Goal: Task Accomplishment & Management: Manage account settings

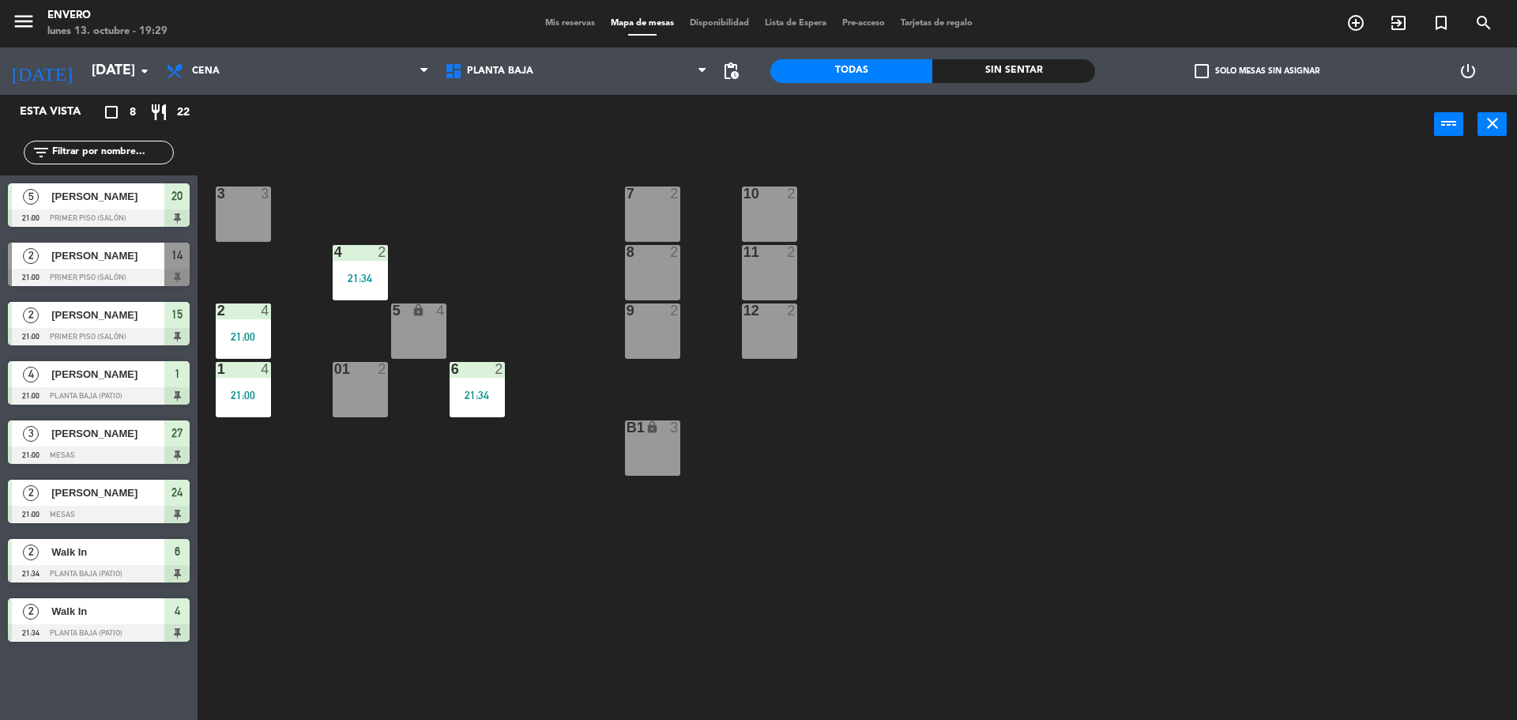
click at [36, 14] on span "menu" at bounding box center [30, 24] width 36 height 37
click at [32, 14] on icon "menu" at bounding box center [24, 21] width 24 height 24
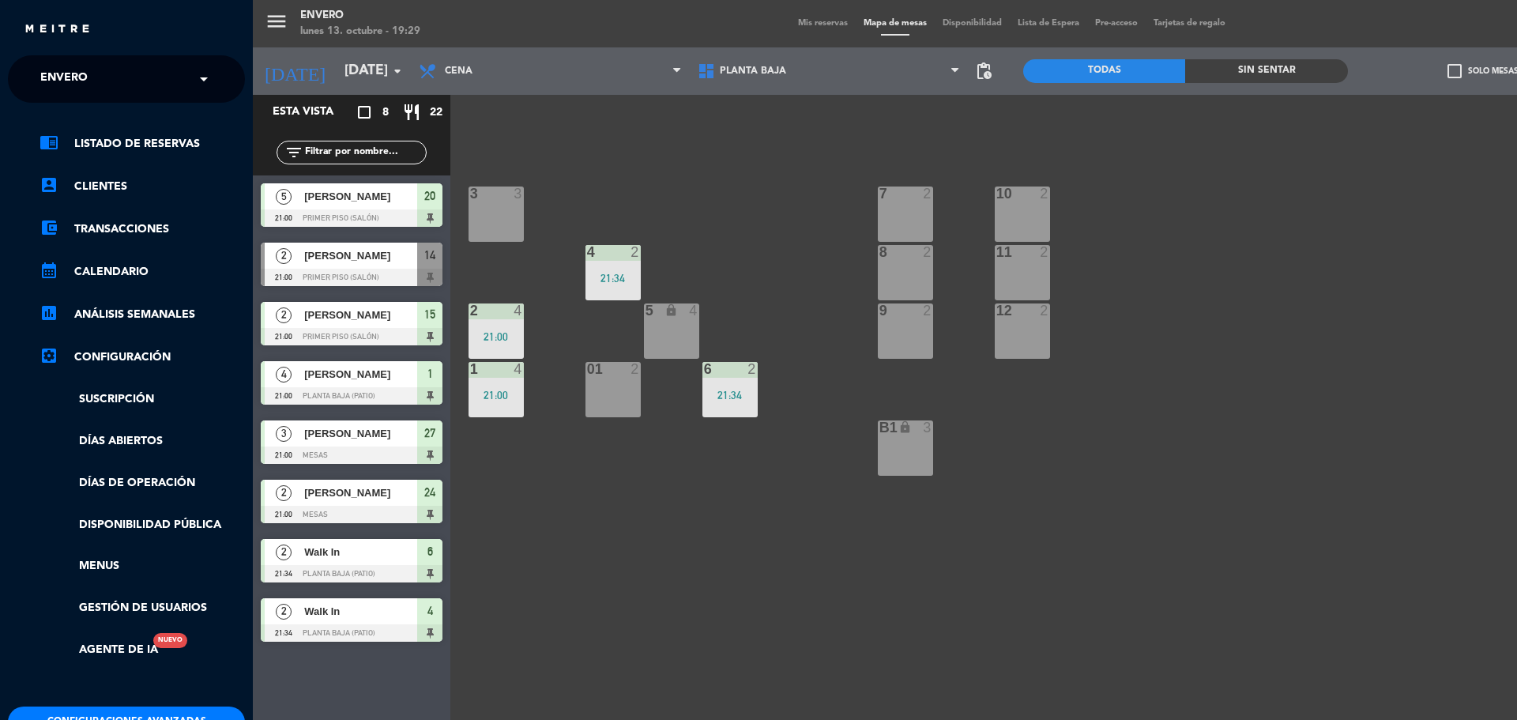
drag, startPoint x: 149, startPoint y: 435, endPoint x: 106, endPoint y: 435, distance: 43.5
click at [149, 435] on link "Días abiertos" at bounding box center [142, 441] width 205 height 18
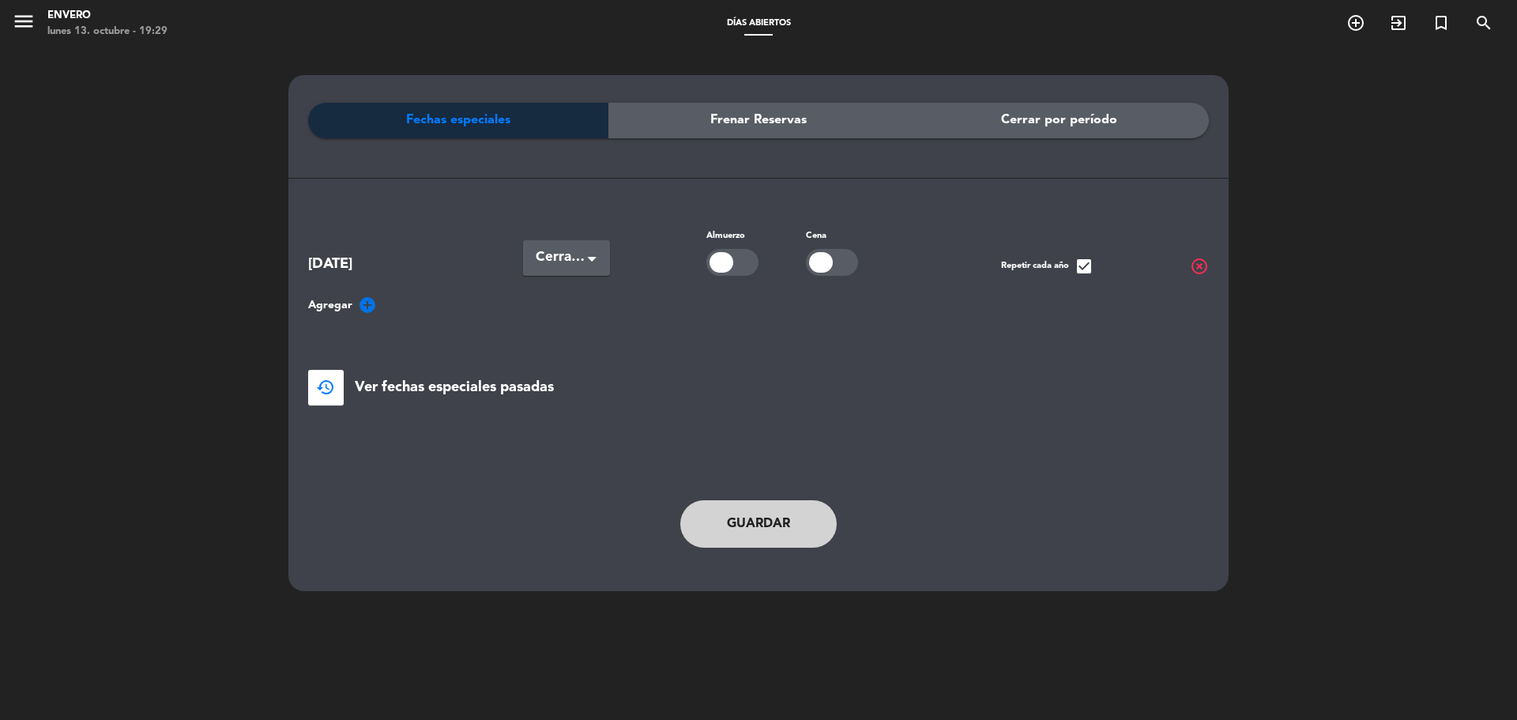
click at [345, 304] on span "Agregar" at bounding box center [330, 305] width 44 height 18
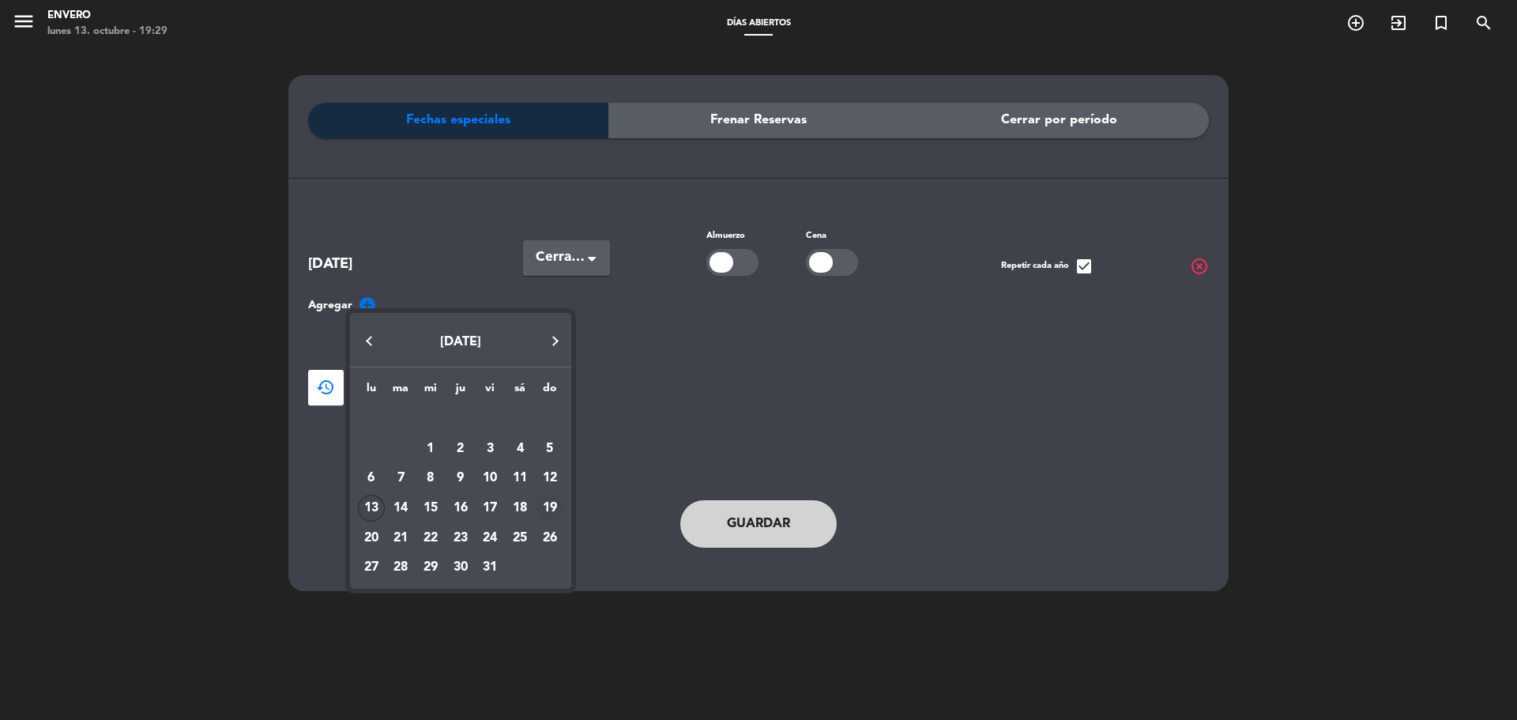
click at [552, 507] on div "19" at bounding box center [550, 508] width 27 height 27
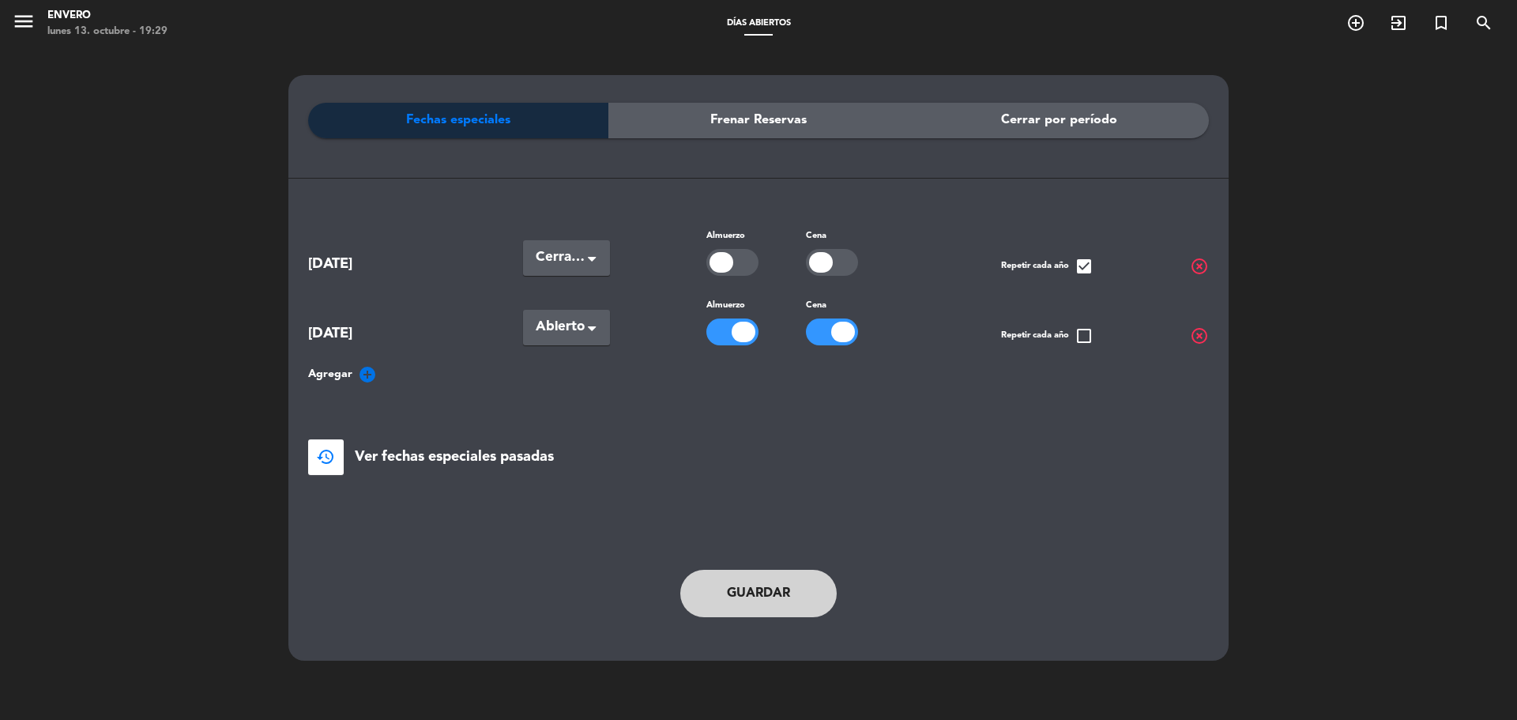
click at [850, 323] on div at bounding box center [843, 332] width 24 height 21
click at [759, 582] on button "Guardar" at bounding box center [758, 593] width 156 height 47
click at [753, 589] on button "Guardar" at bounding box center [758, 593] width 156 height 47
click at [16, 25] on icon "menu" at bounding box center [24, 21] width 24 height 24
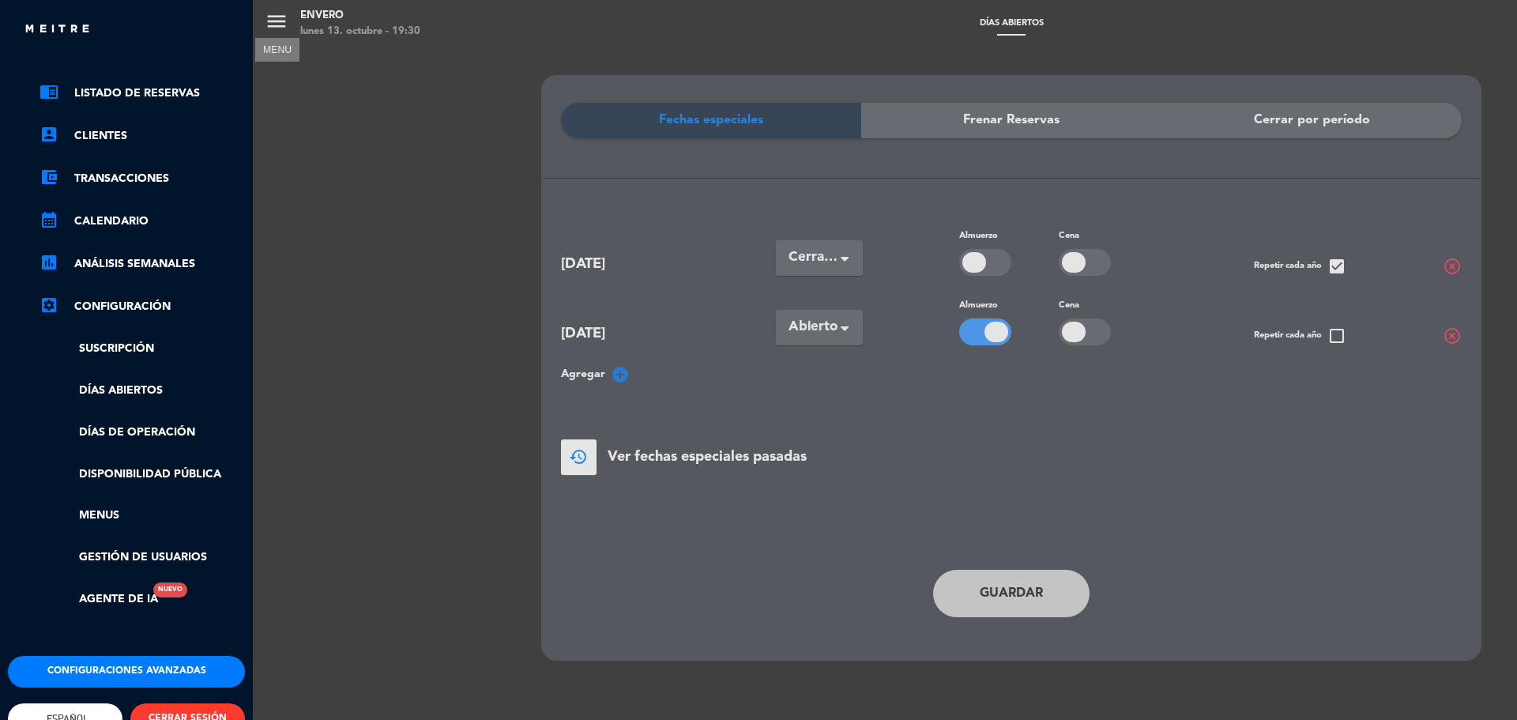
scroll to position [93, 0]
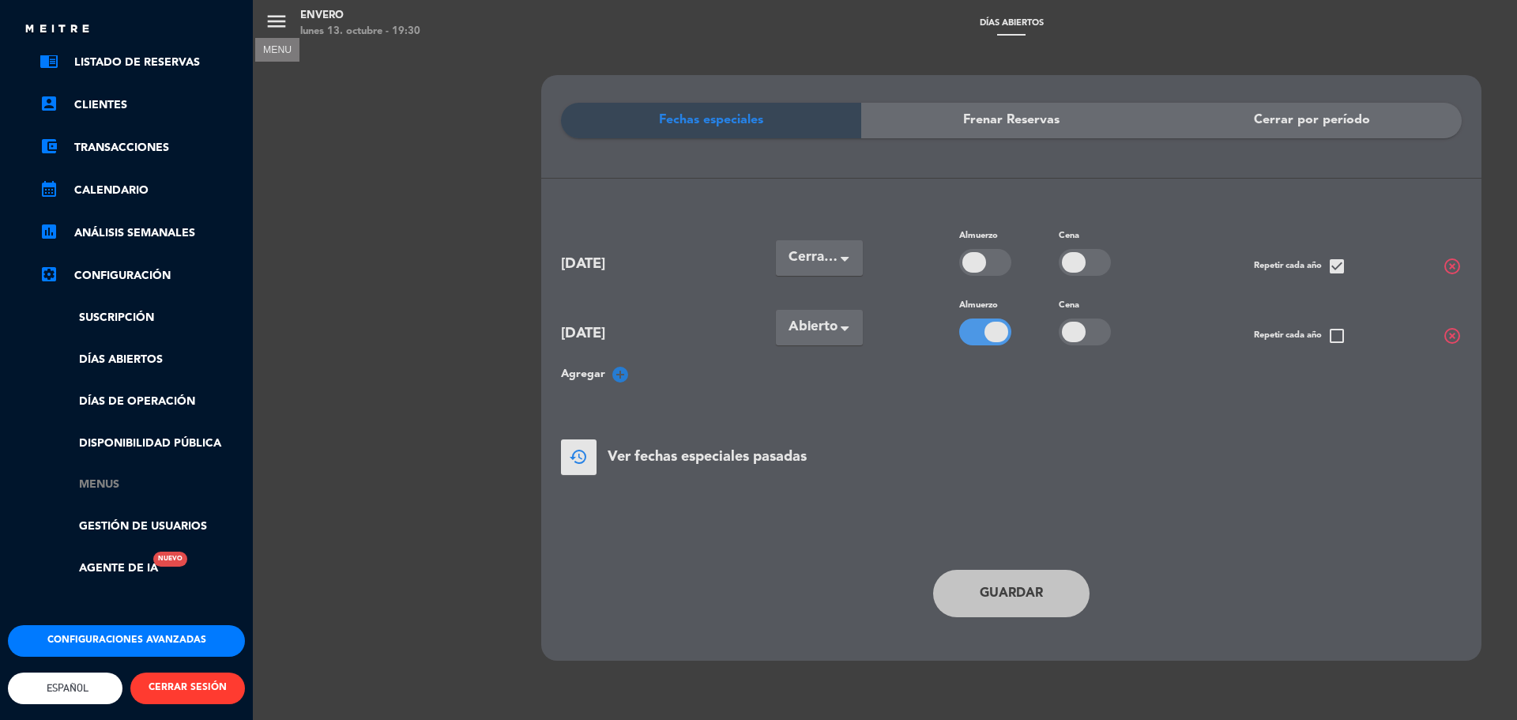
click at [104, 476] on link "Menus" at bounding box center [142, 485] width 205 height 18
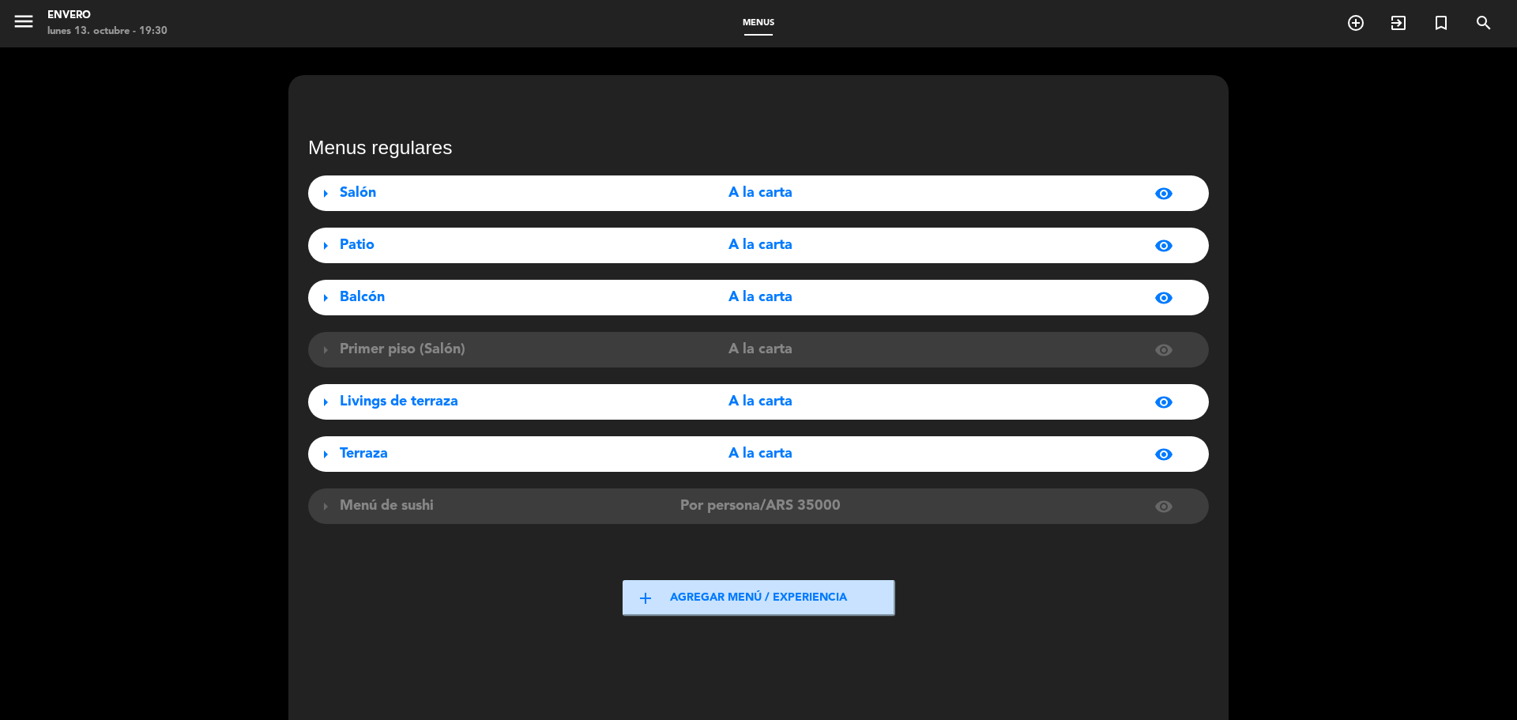
click at [379, 196] on div "Salón" at bounding box center [480, 193] width 281 height 23
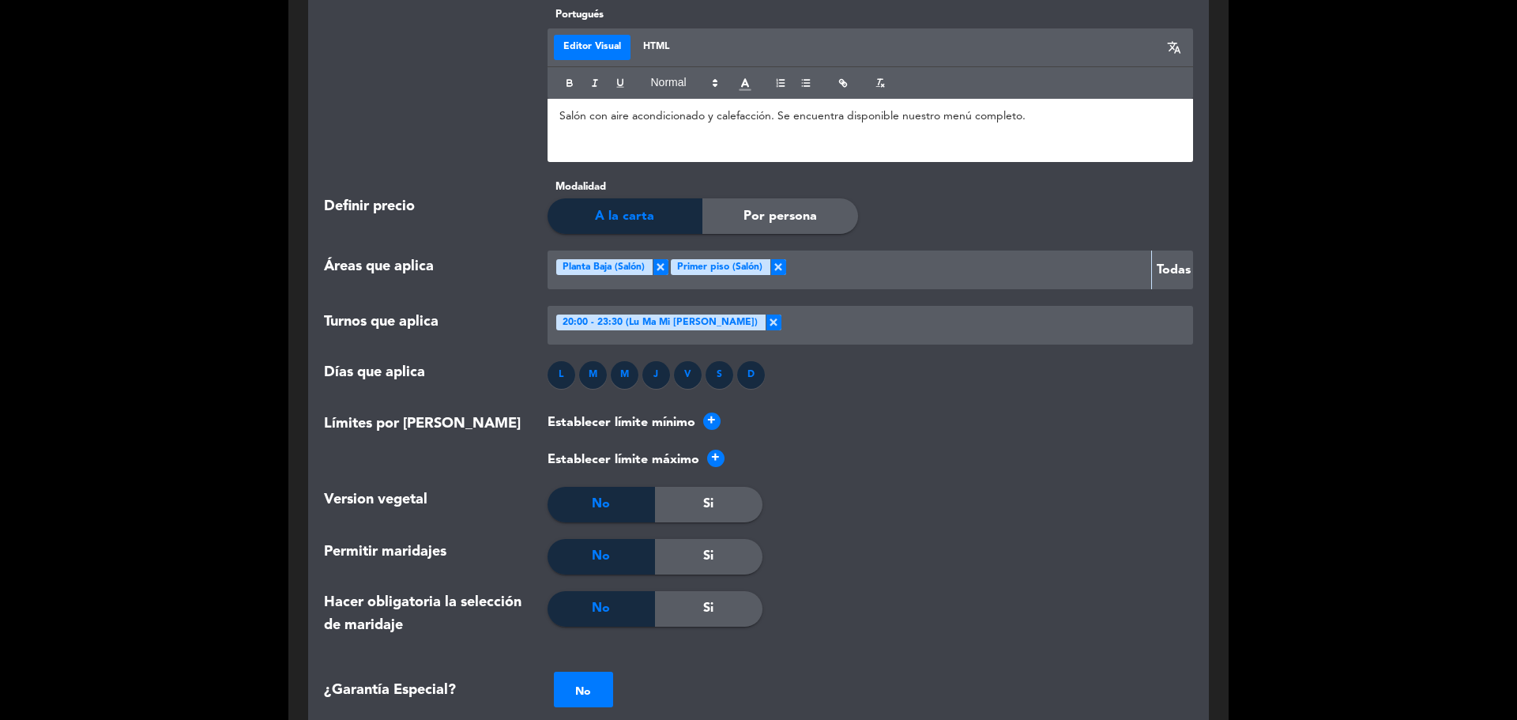
scroll to position [1343, 0]
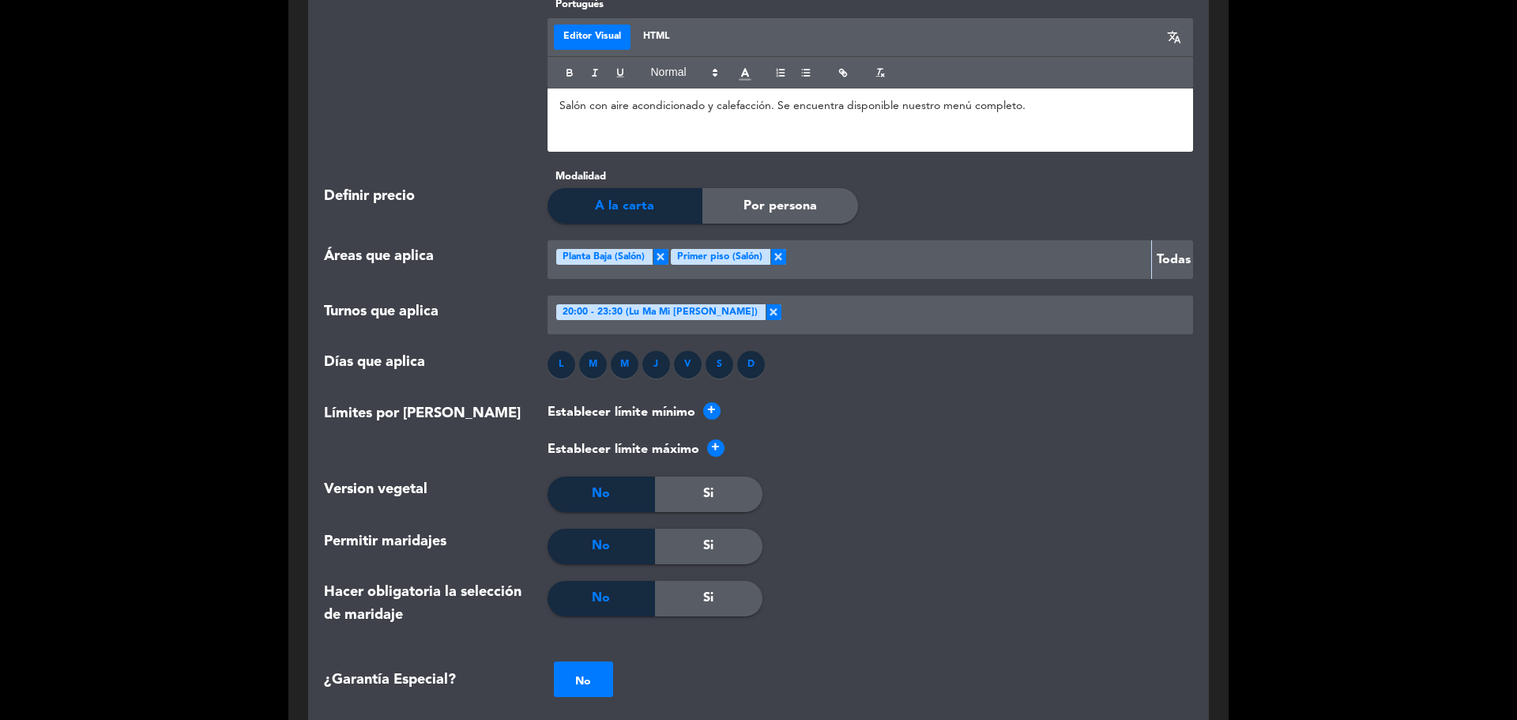
click at [751, 367] on div "D" at bounding box center [751, 365] width 28 height 28
click at [800, 311] on div at bounding box center [985, 315] width 406 height 26
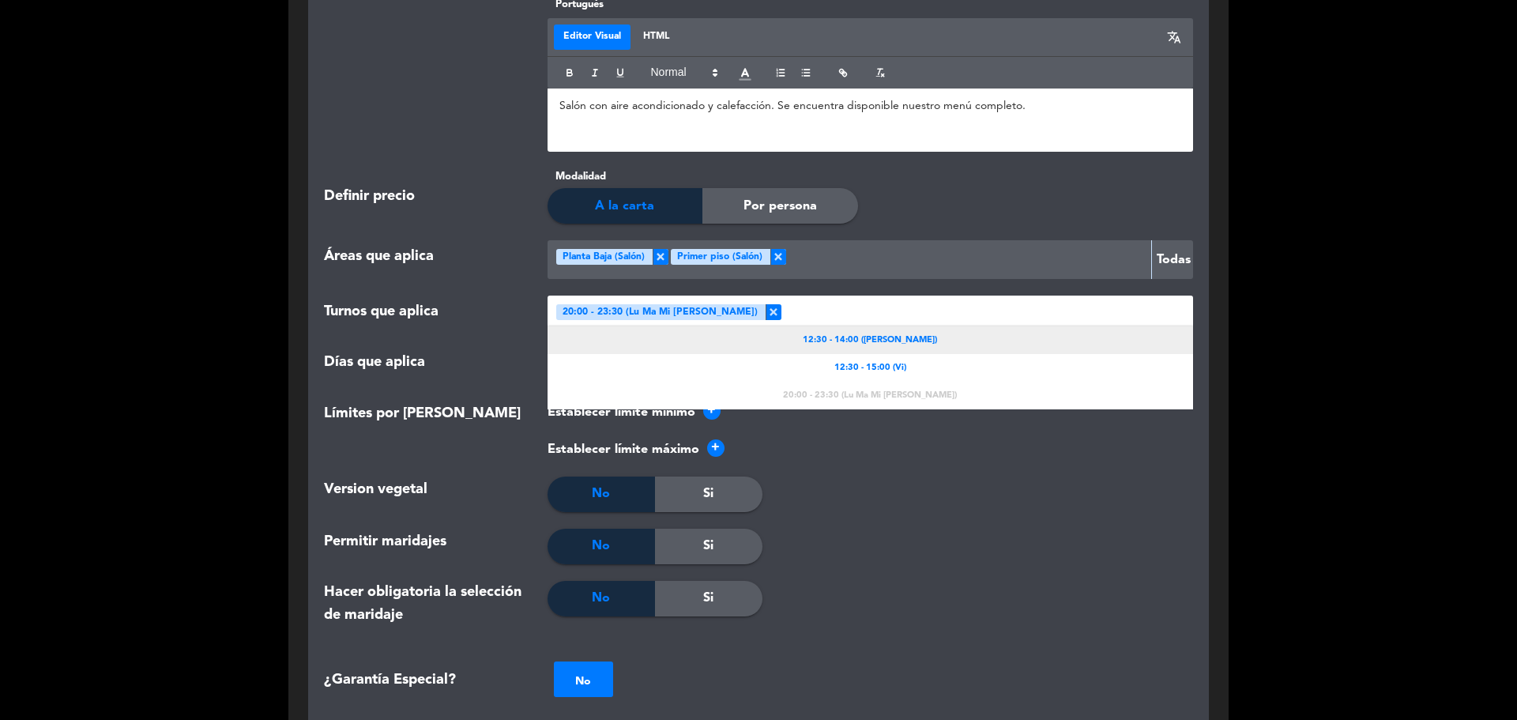
click at [885, 346] on span "12:30 - 14:00 ([PERSON_NAME])" at bounding box center [870, 340] width 134 height 14
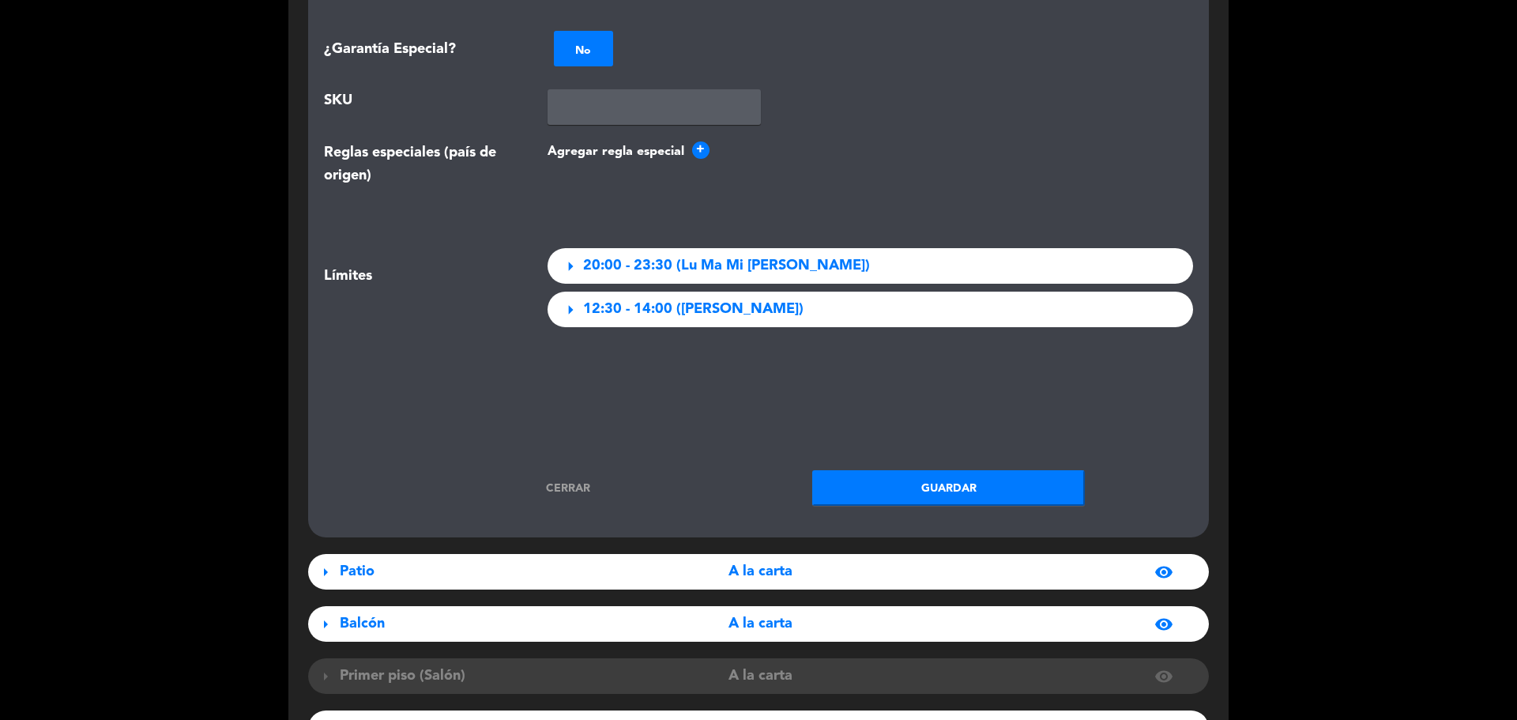
scroll to position [1976, 0]
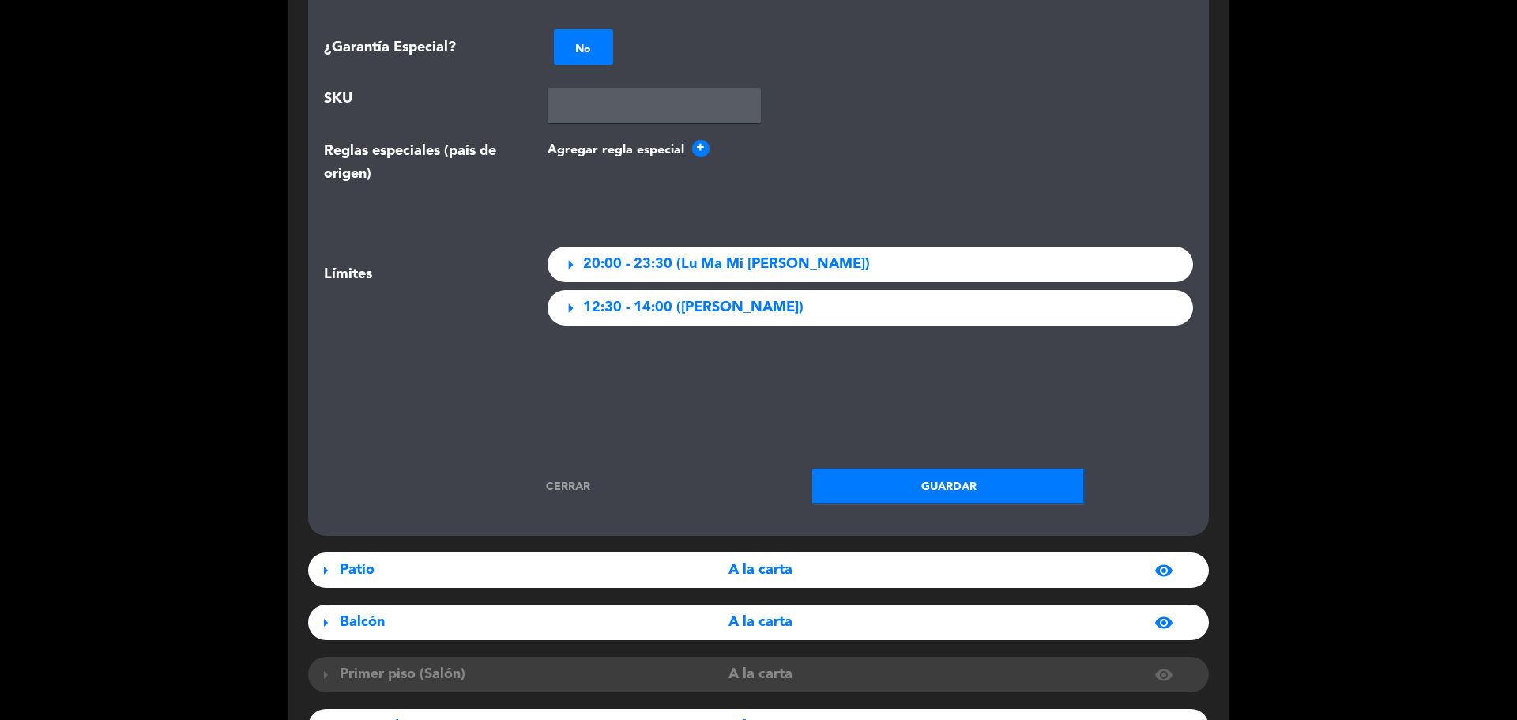
click at [980, 501] on button "Guardar" at bounding box center [948, 487] width 273 height 36
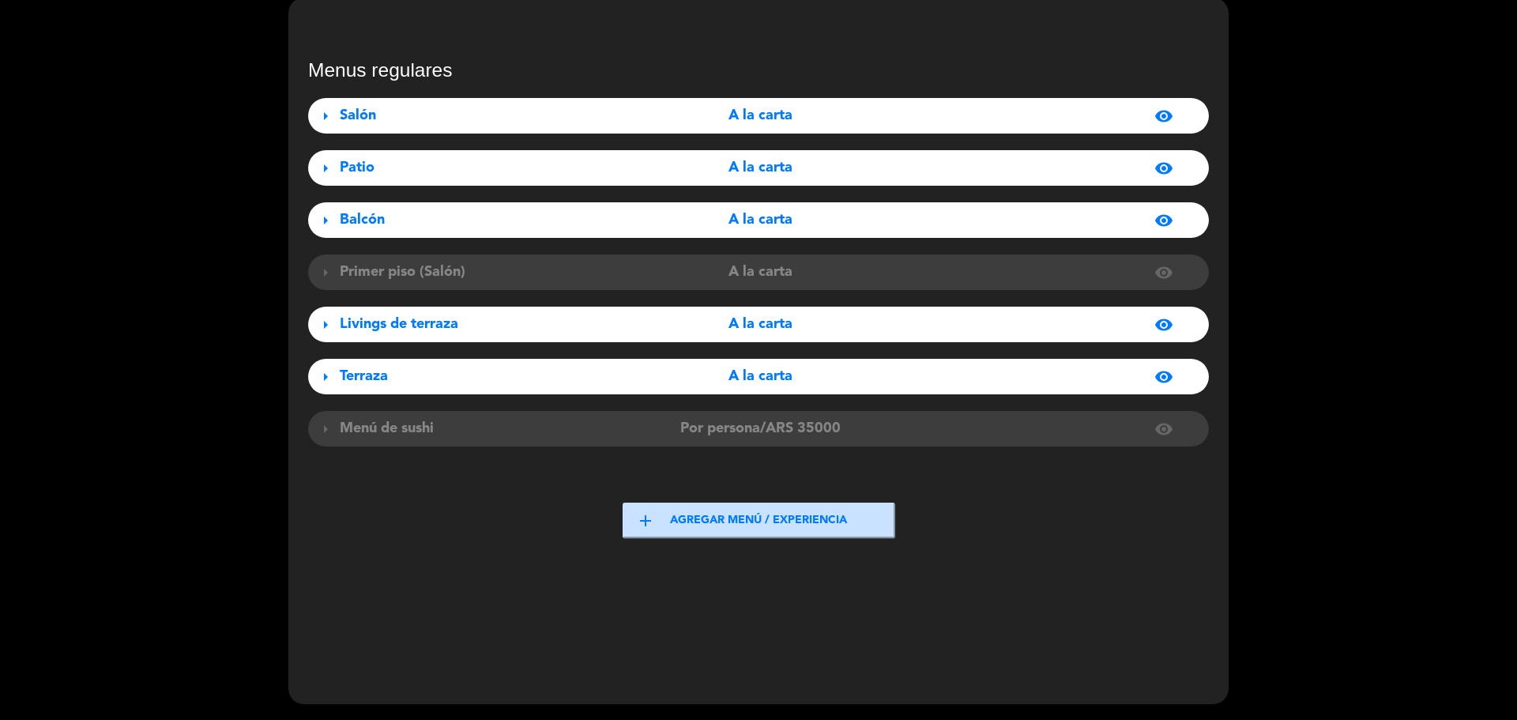
click at [767, 107] on span "A la carta" at bounding box center [761, 115] width 64 height 23
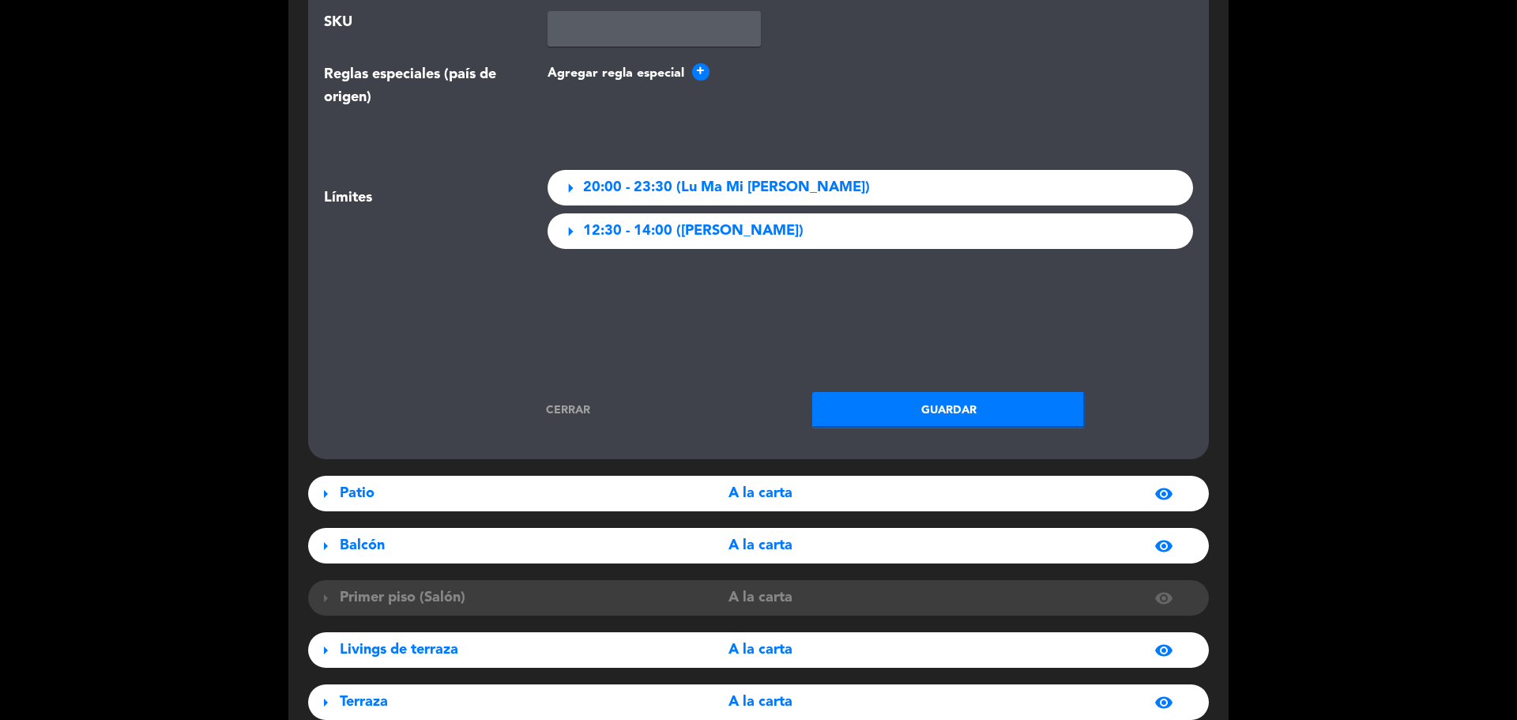
scroll to position [2025, 0]
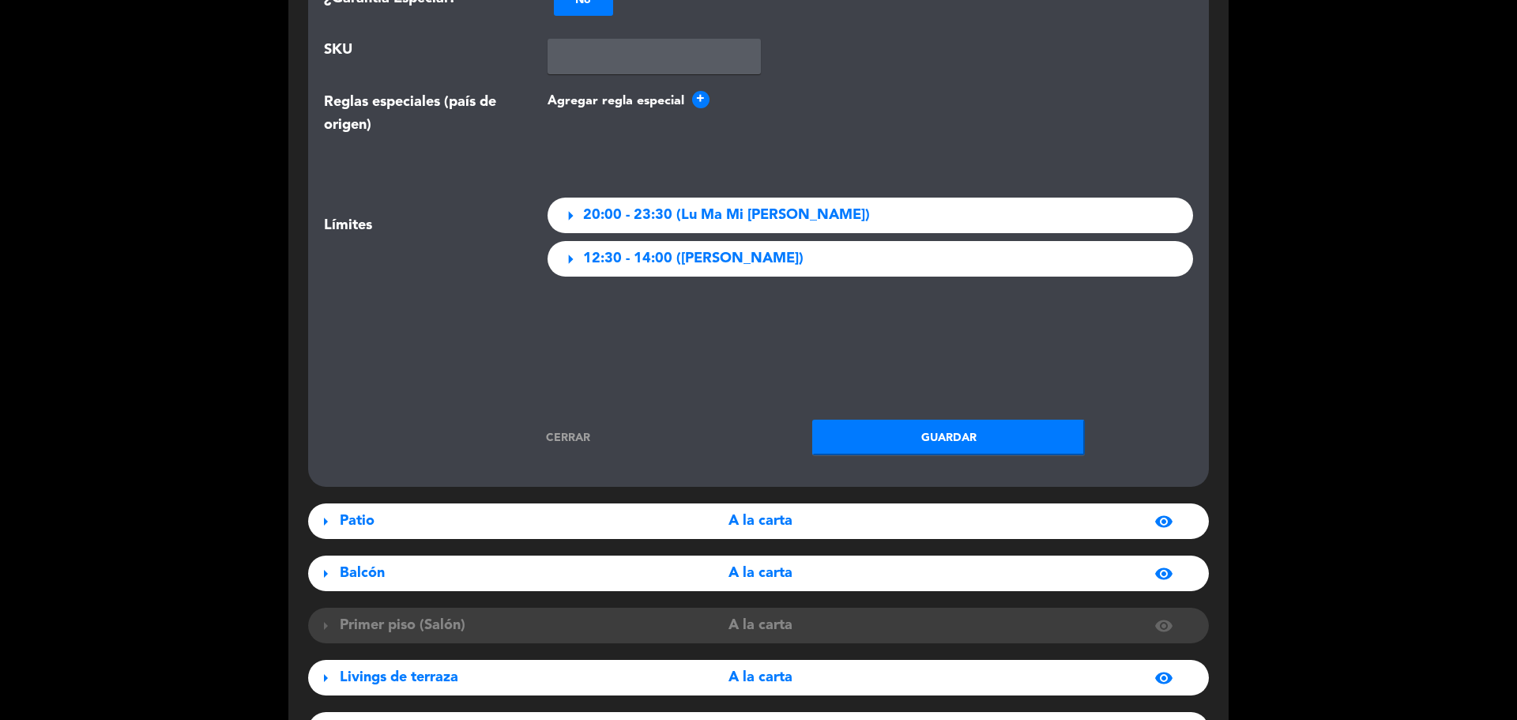
click at [915, 451] on button "Guardar" at bounding box center [948, 438] width 273 height 36
click at [777, 519] on span "A la carta" at bounding box center [761, 521] width 64 height 23
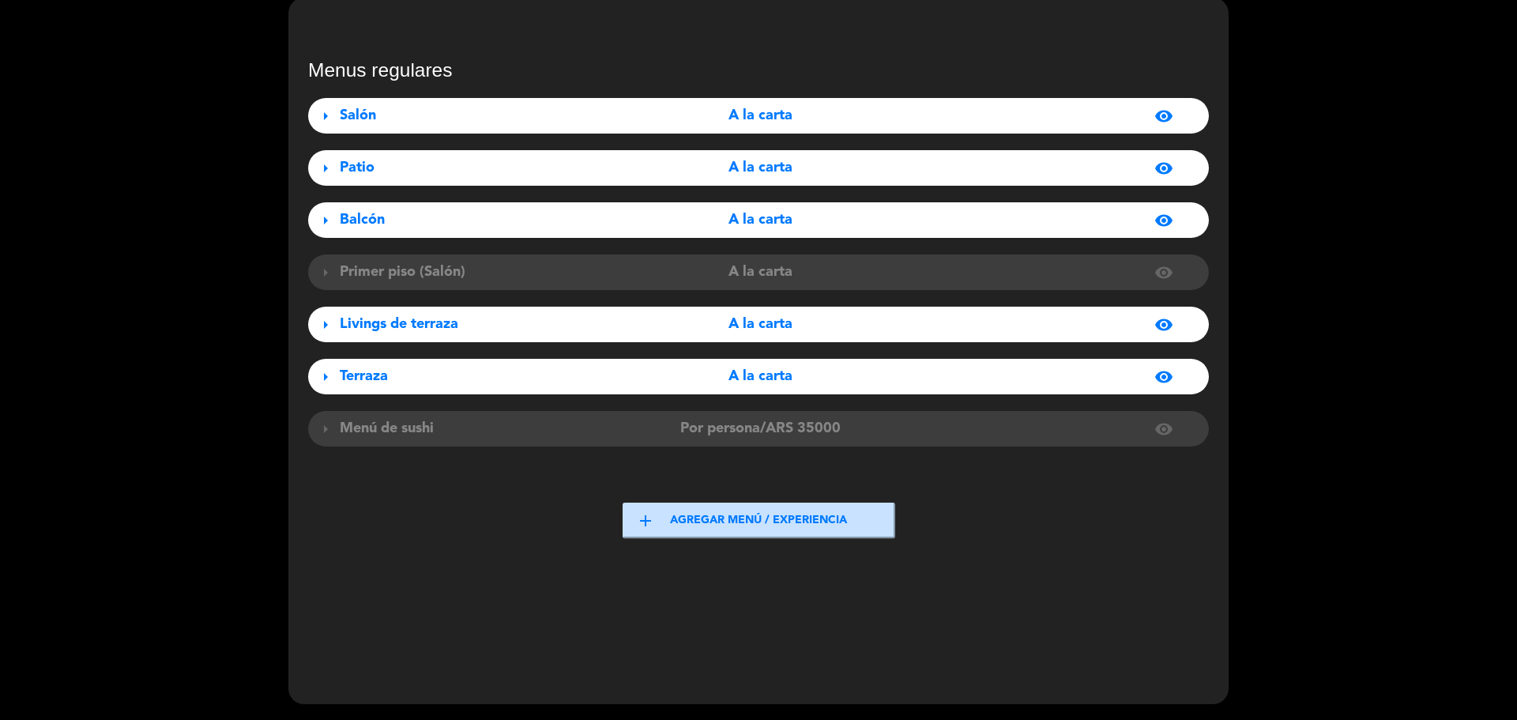
scroll to position [0, 0]
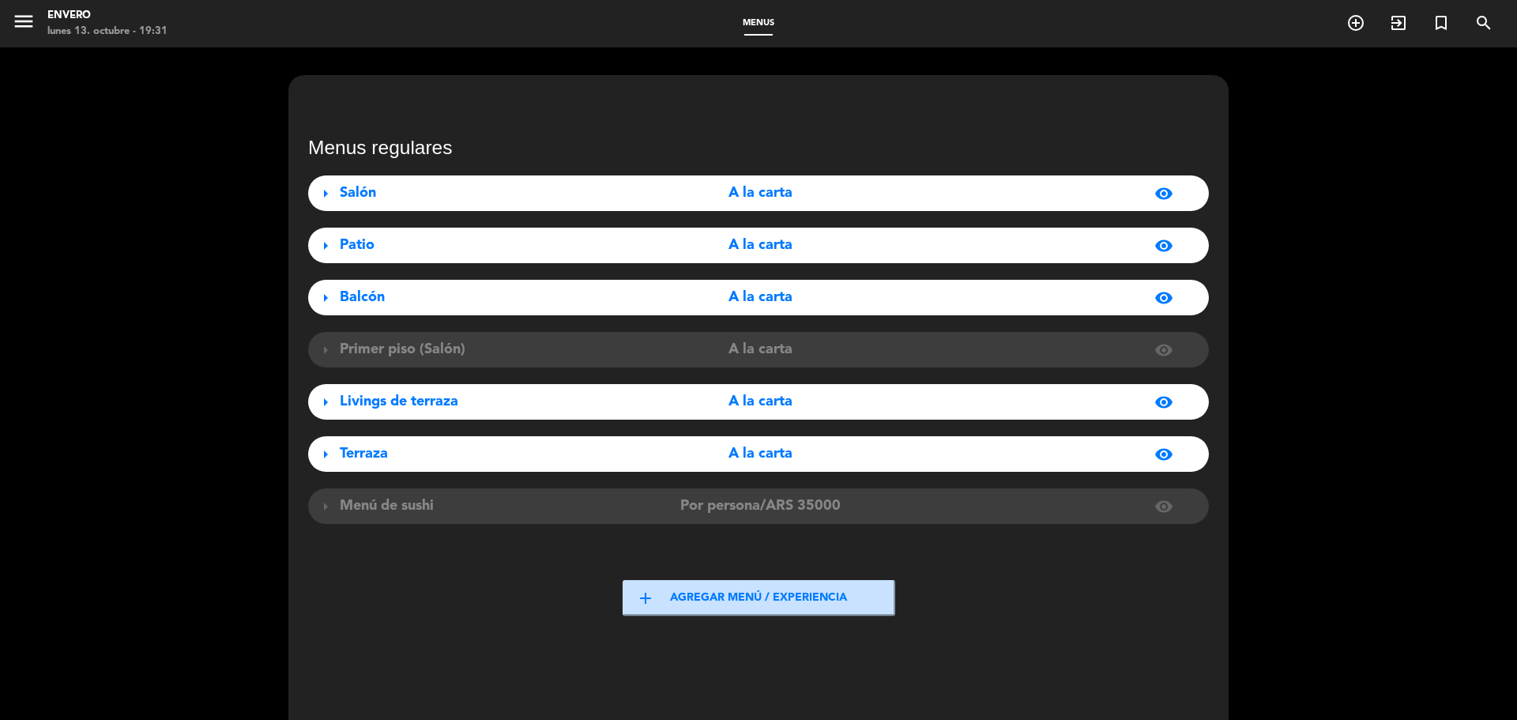
click at [744, 234] on span "A la carta" at bounding box center [761, 245] width 64 height 23
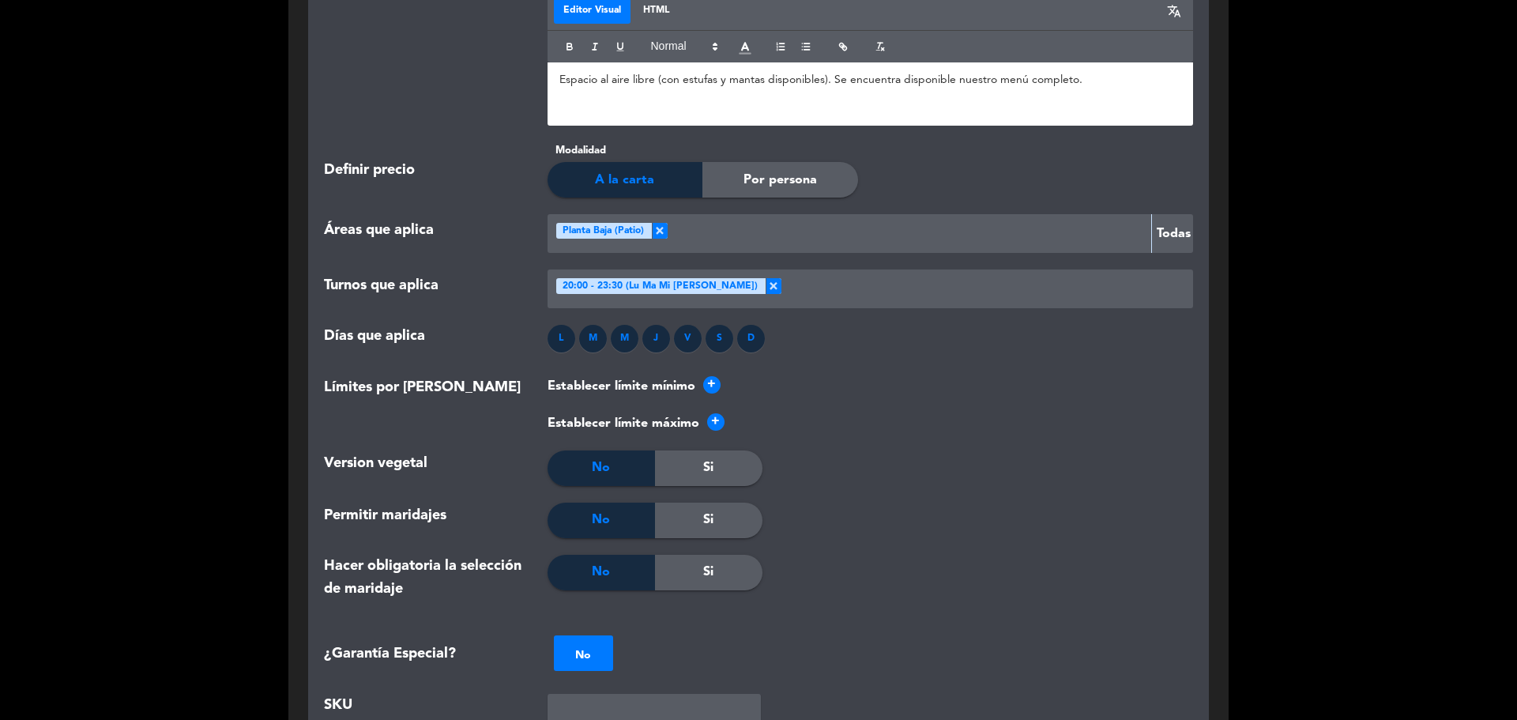
scroll to position [1422, 0]
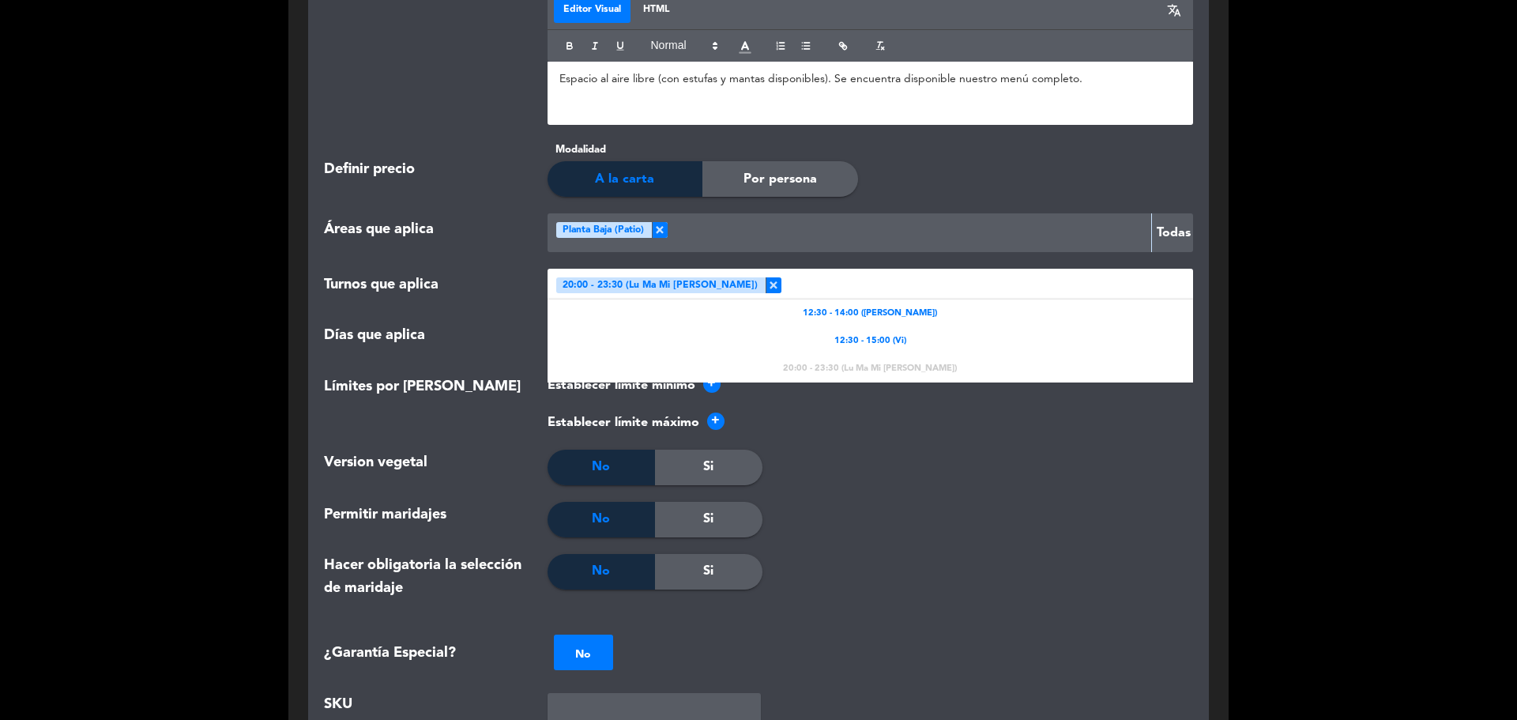
click at [782, 292] on div at bounding box center [985, 288] width 406 height 26
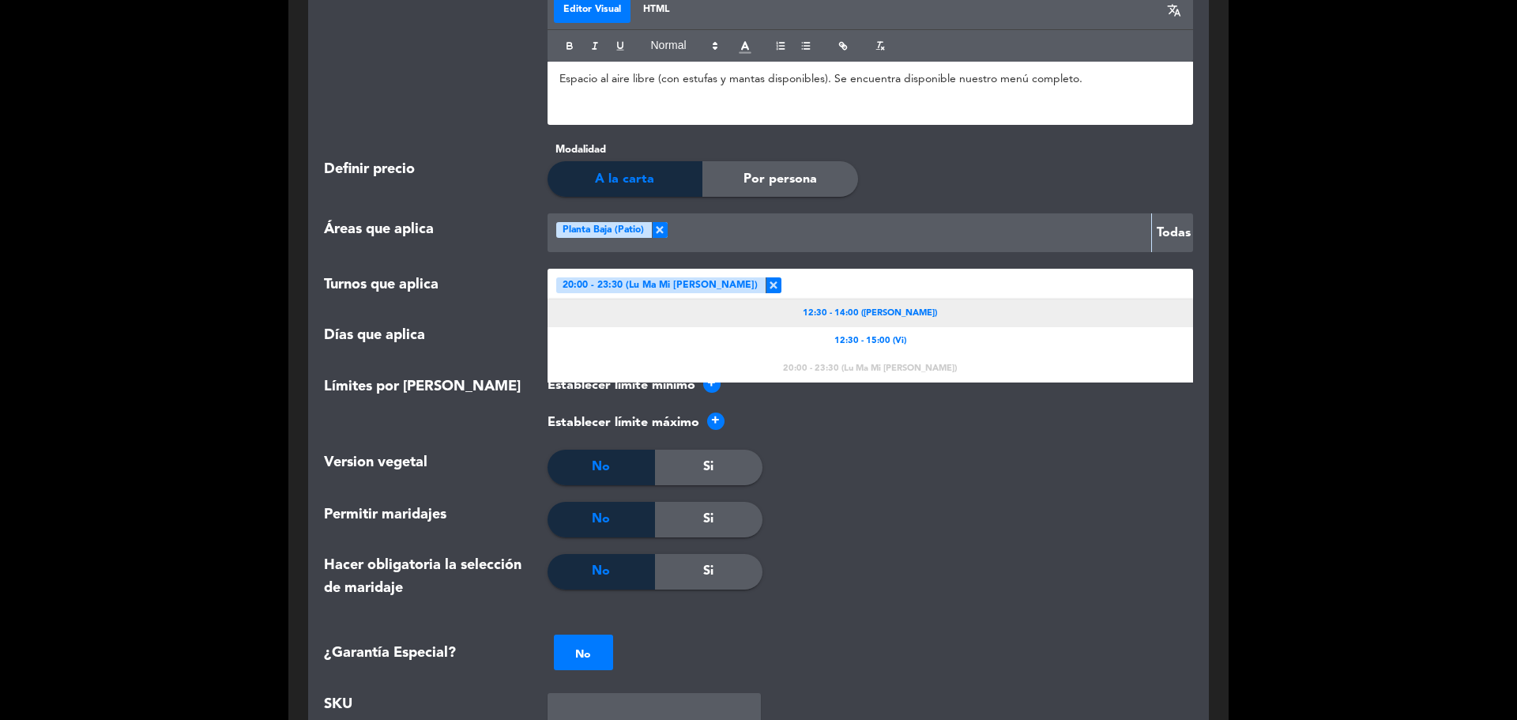
click at [959, 322] on div "12:30 - 14:00 ([PERSON_NAME])" at bounding box center [871, 313] width 646 height 28
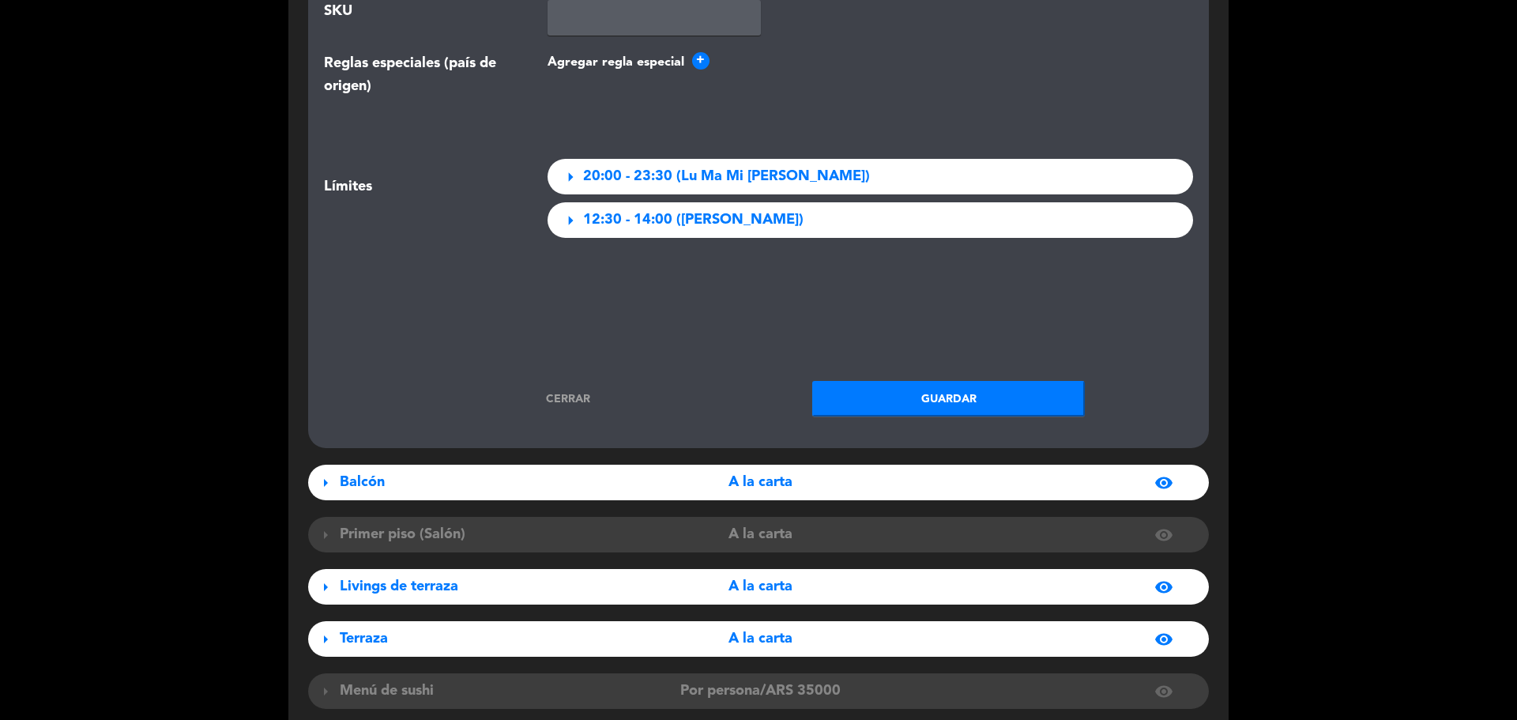
scroll to position [2134, 0]
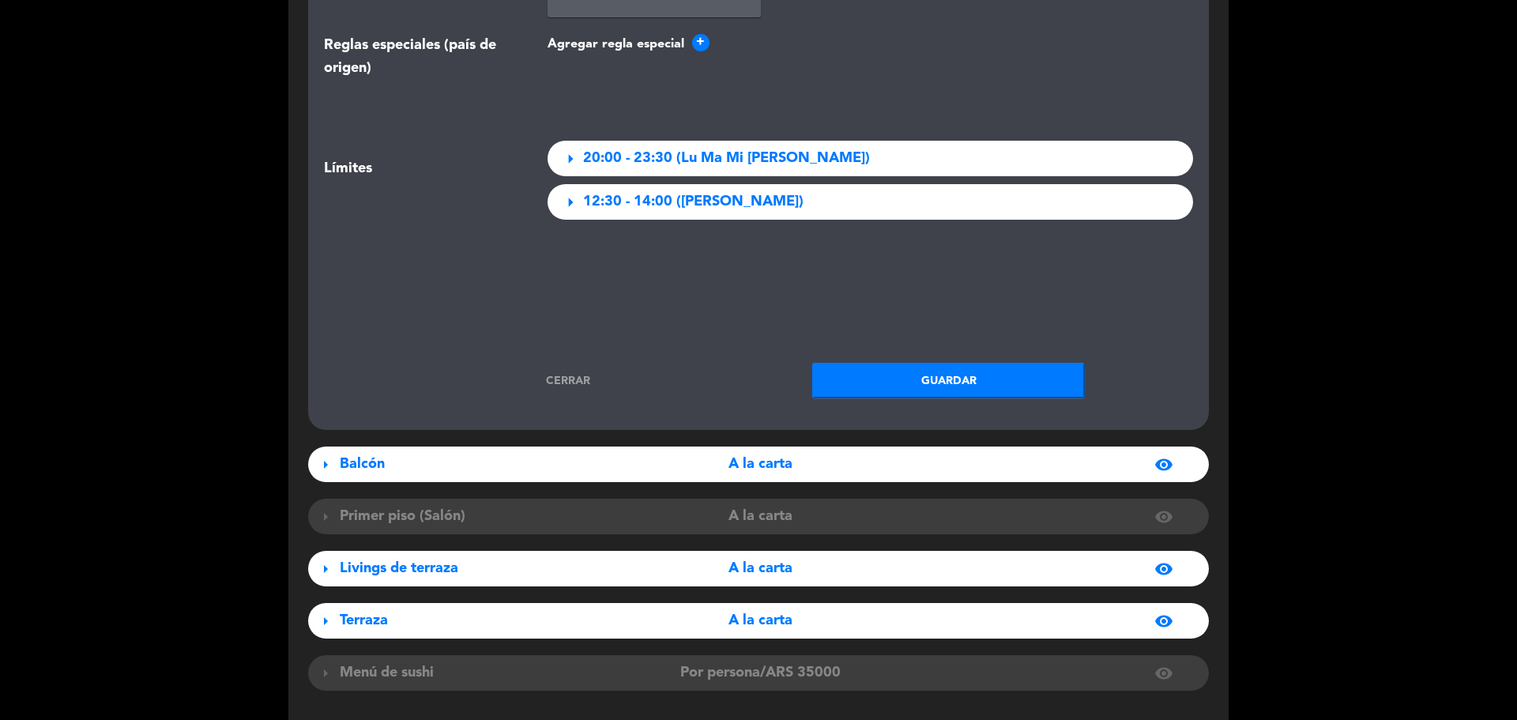
click at [944, 390] on button "Guardar" at bounding box center [948, 381] width 273 height 36
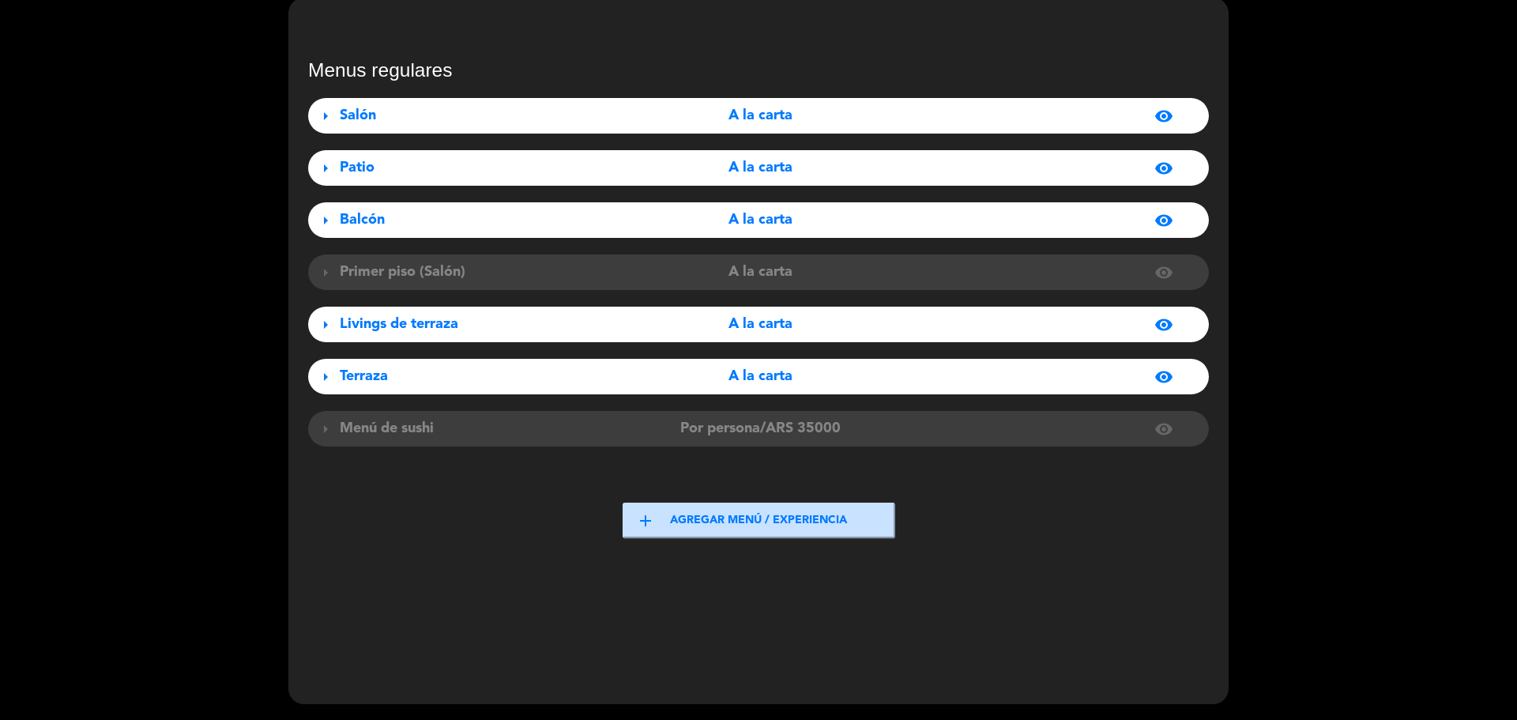
click at [604, 216] on div "Balcón" at bounding box center [480, 220] width 281 height 23
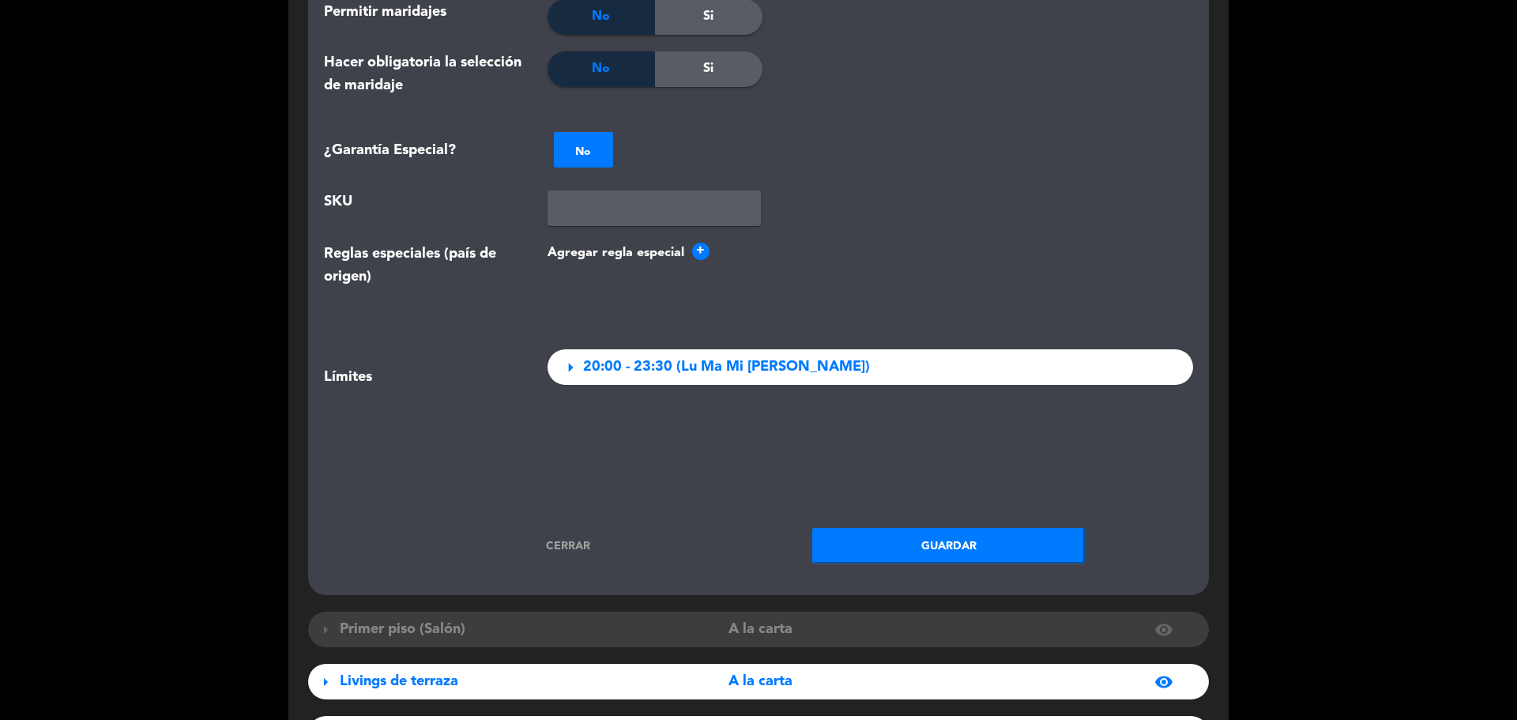
scroll to position [1940, 0]
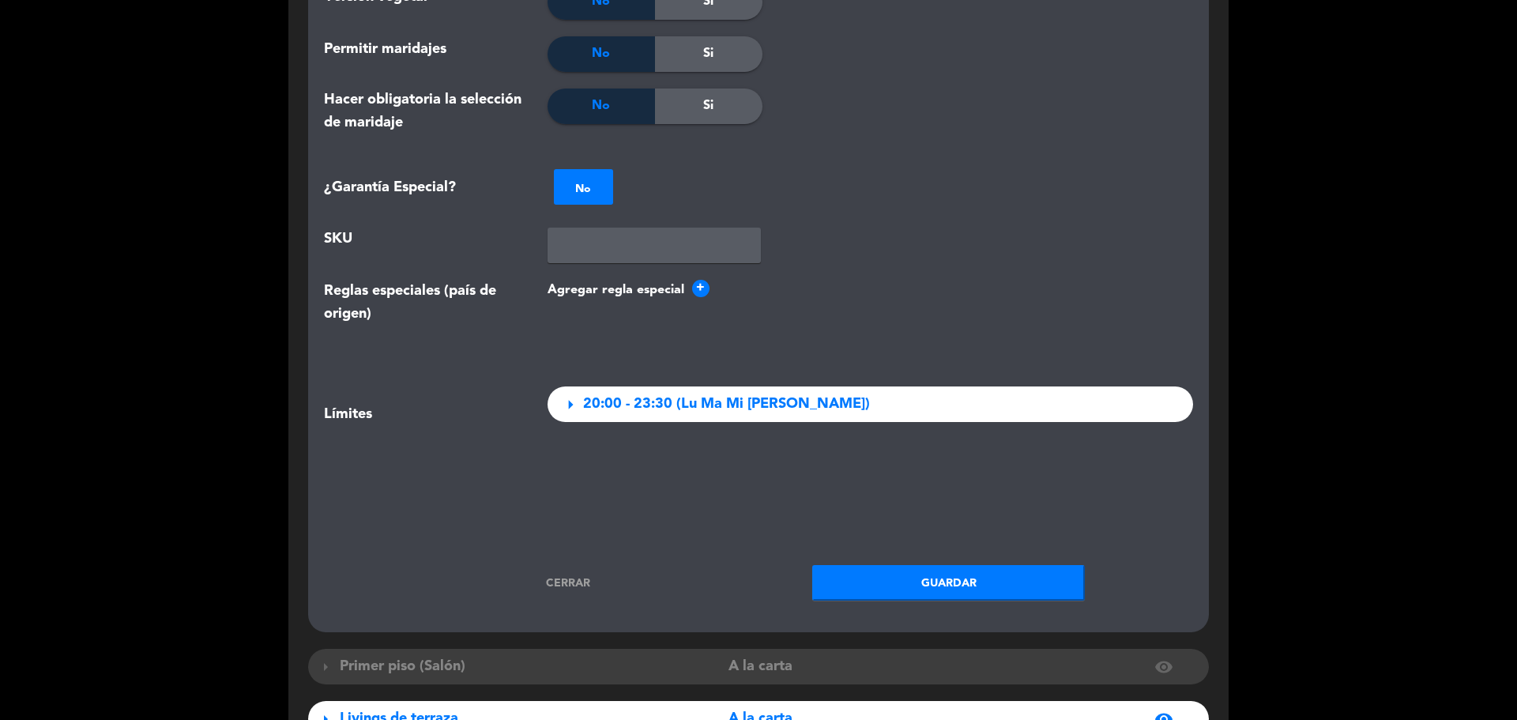
click at [849, 398] on div "arrow_right 20:00 - 23:30 (Lu Ma Mi [PERSON_NAME])" at bounding box center [871, 404] width 646 height 36
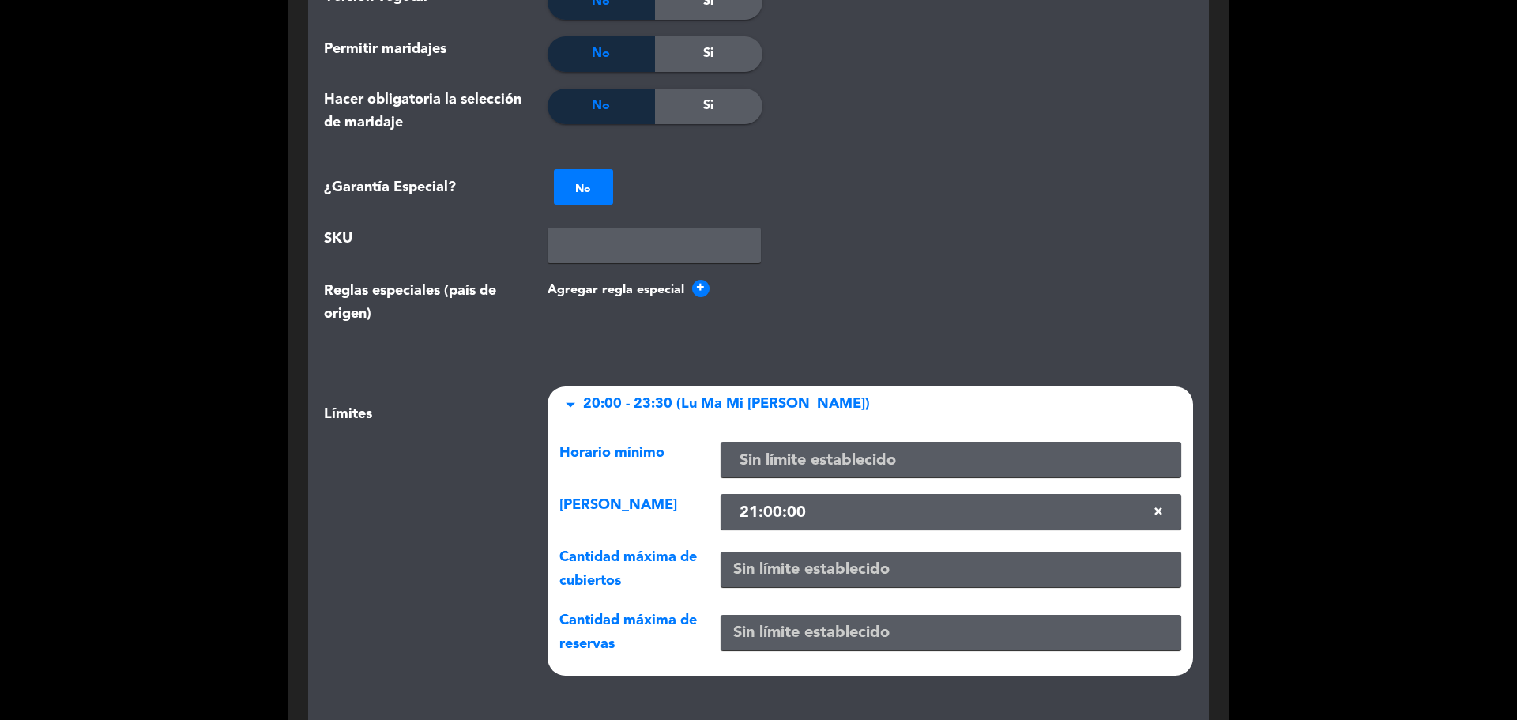
click at [871, 310] on div "Agregar regla especial +" at bounding box center [871, 309] width 670 height 58
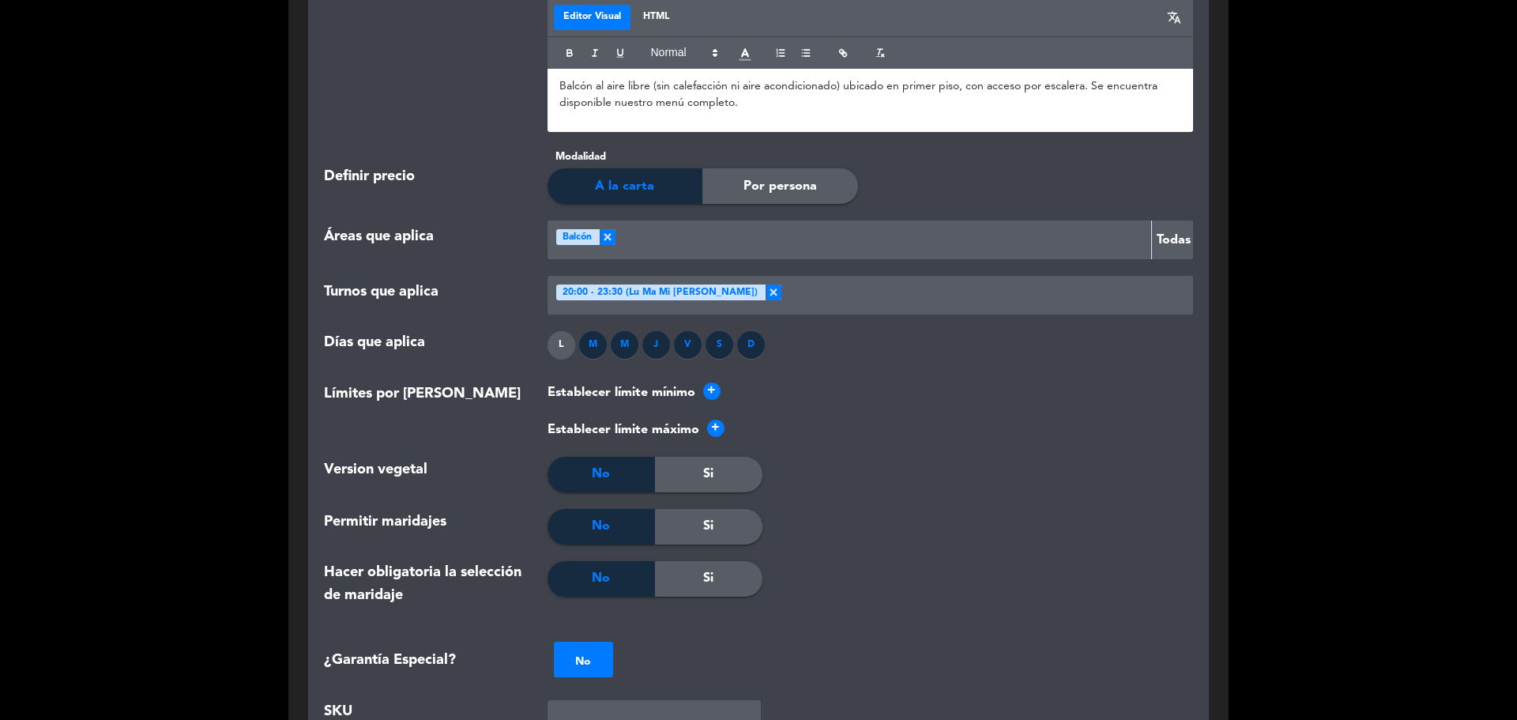
scroll to position [1466, 0]
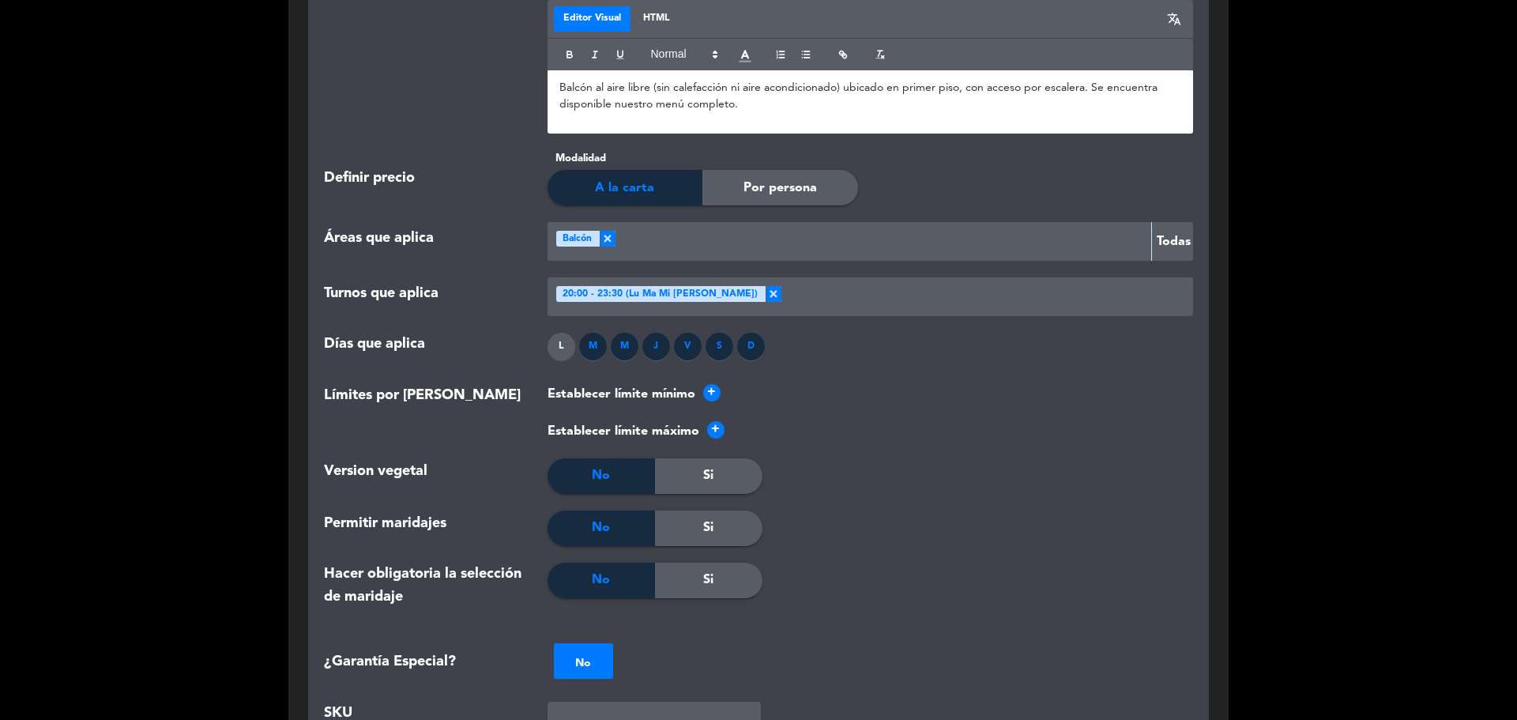
click at [831, 303] on div at bounding box center [985, 297] width 406 height 26
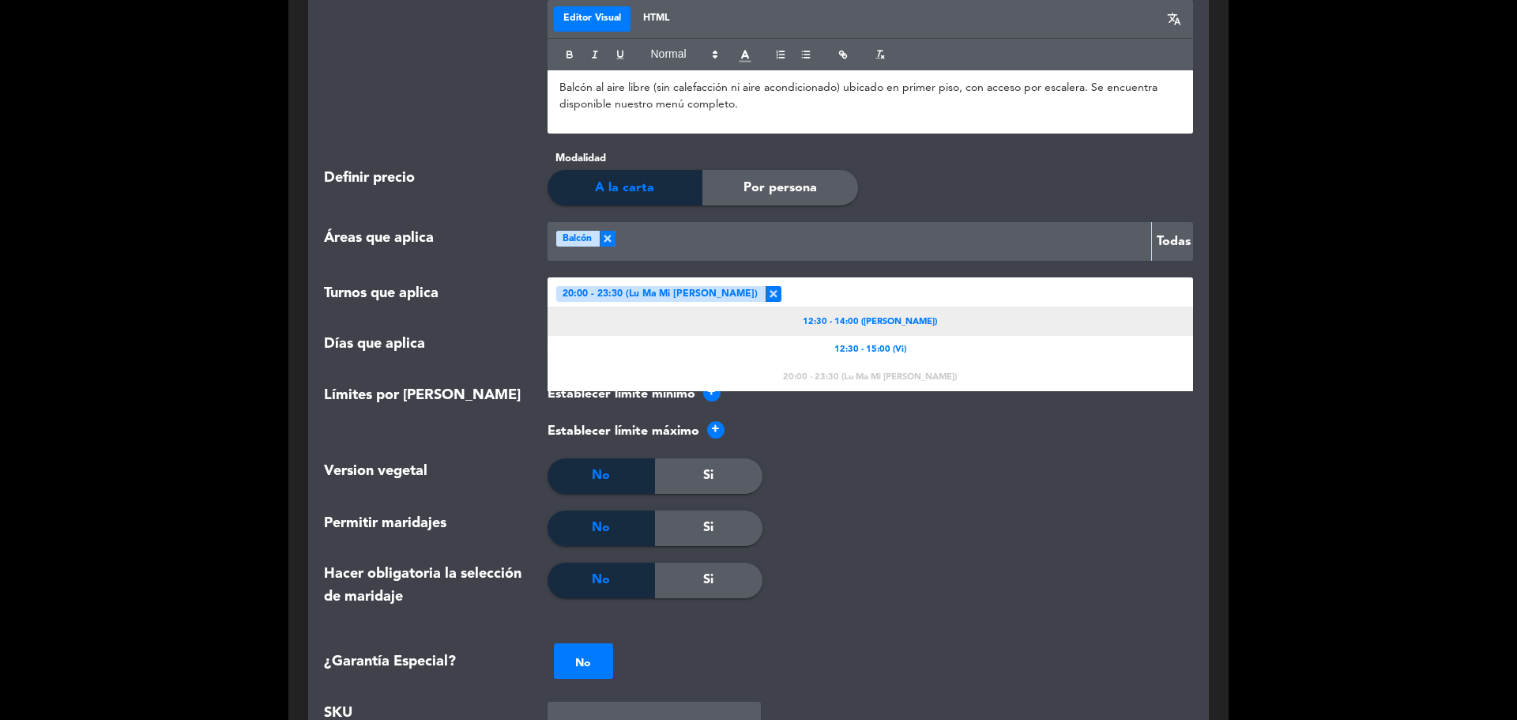
click at [866, 323] on span "12:30 - 14:00 ([PERSON_NAME])" at bounding box center [870, 322] width 134 height 14
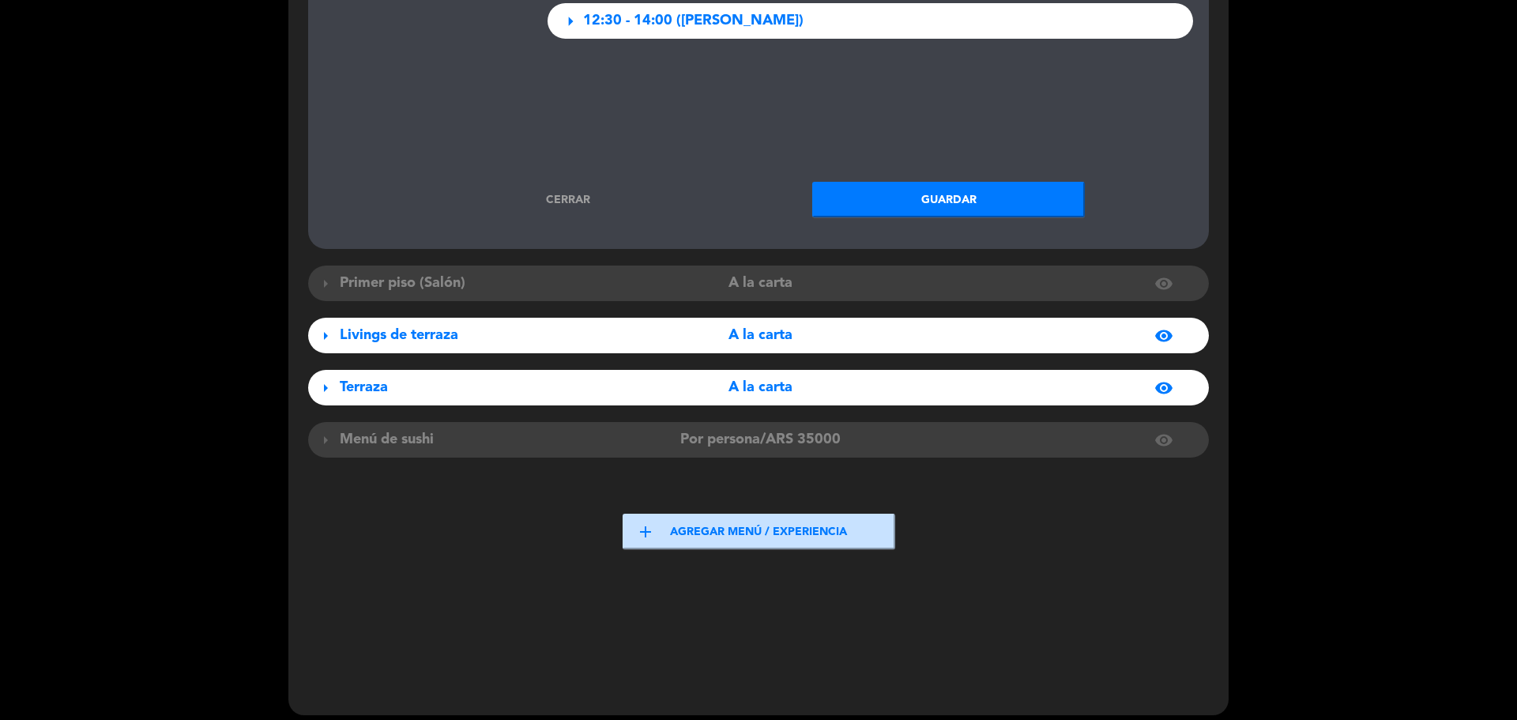
scroll to position [2379, 0]
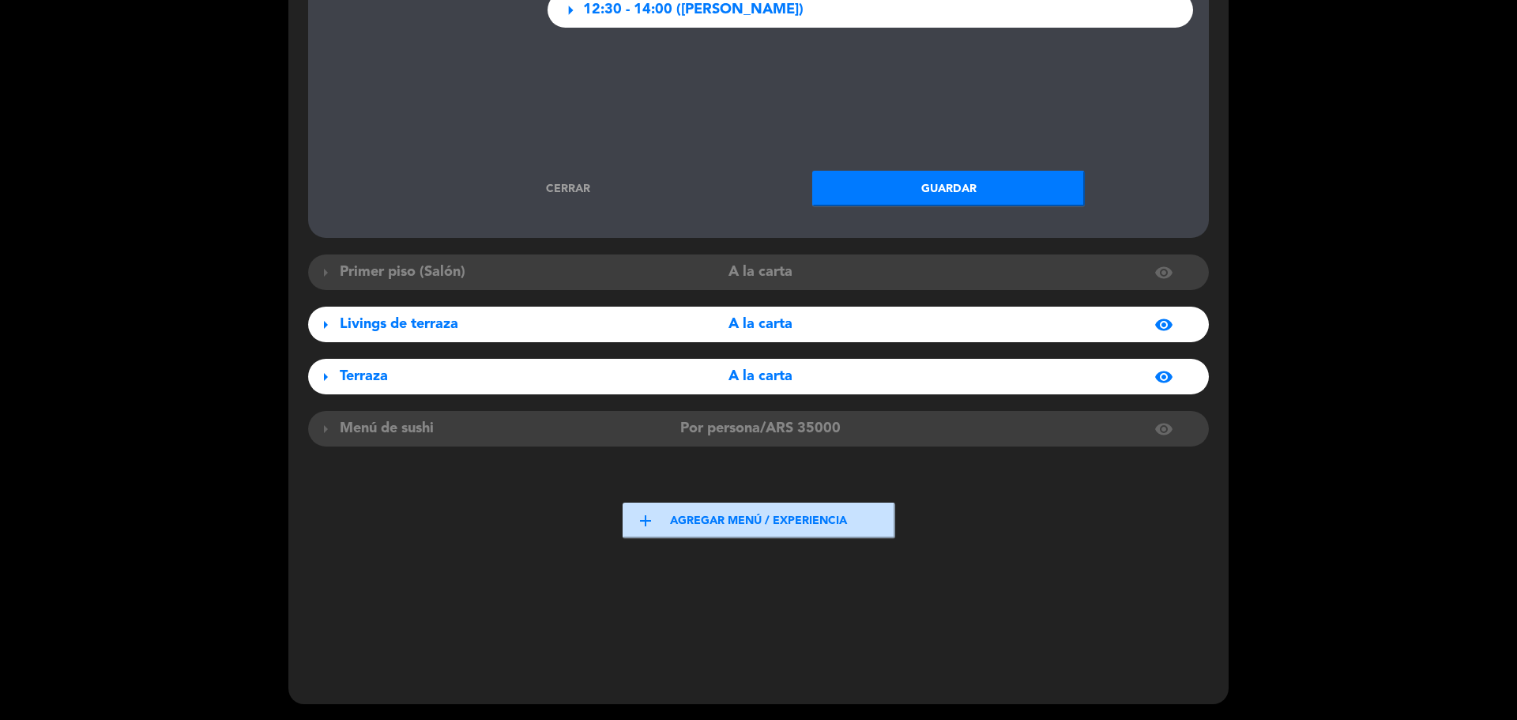
click at [928, 171] on button "Guardar" at bounding box center [948, 189] width 273 height 36
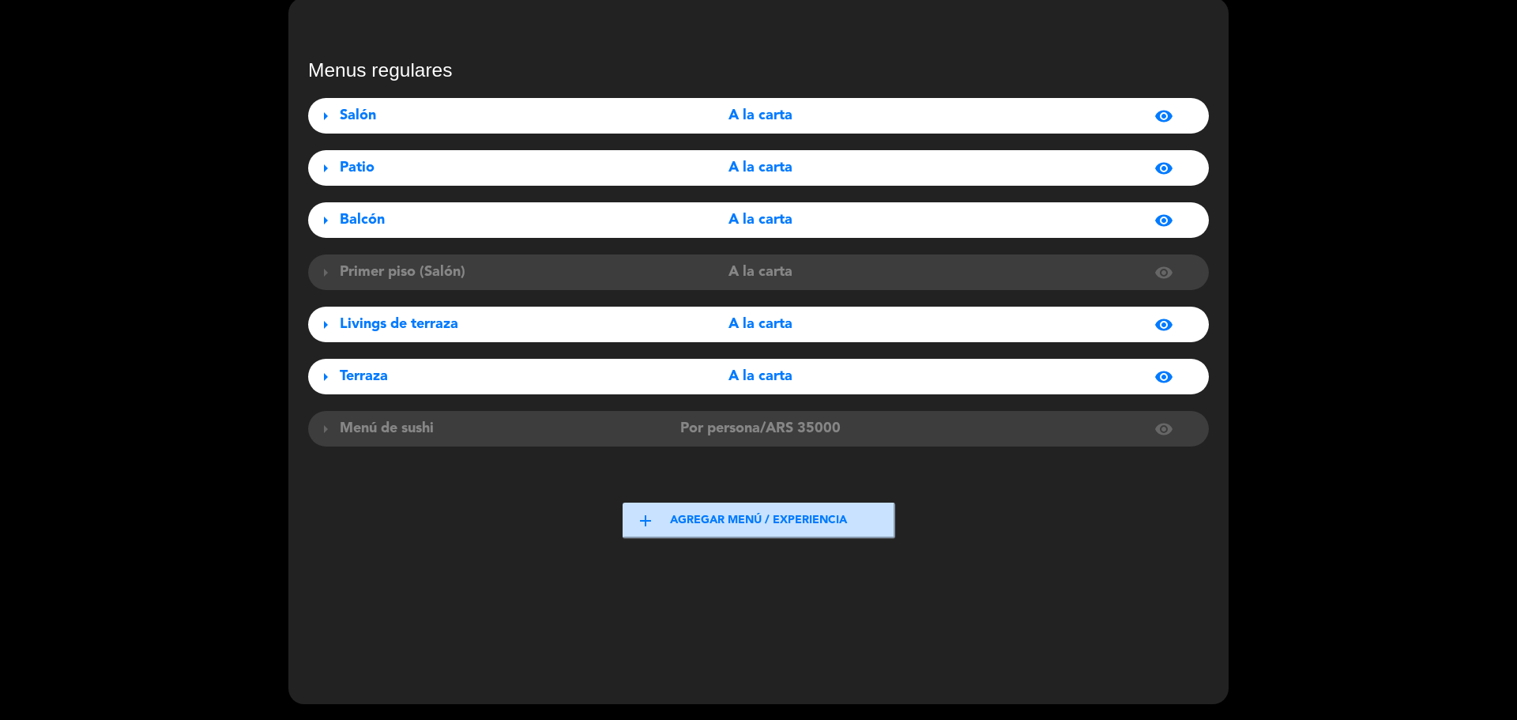
click at [440, 240] on div "arrow_right Salón A la carta visibility arrow_right Patio A la carta visibility…" at bounding box center [758, 272] width 901 height 348
click at [438, 210] on div "Balcón" at bounding box center [480, 220] width 281 height 23
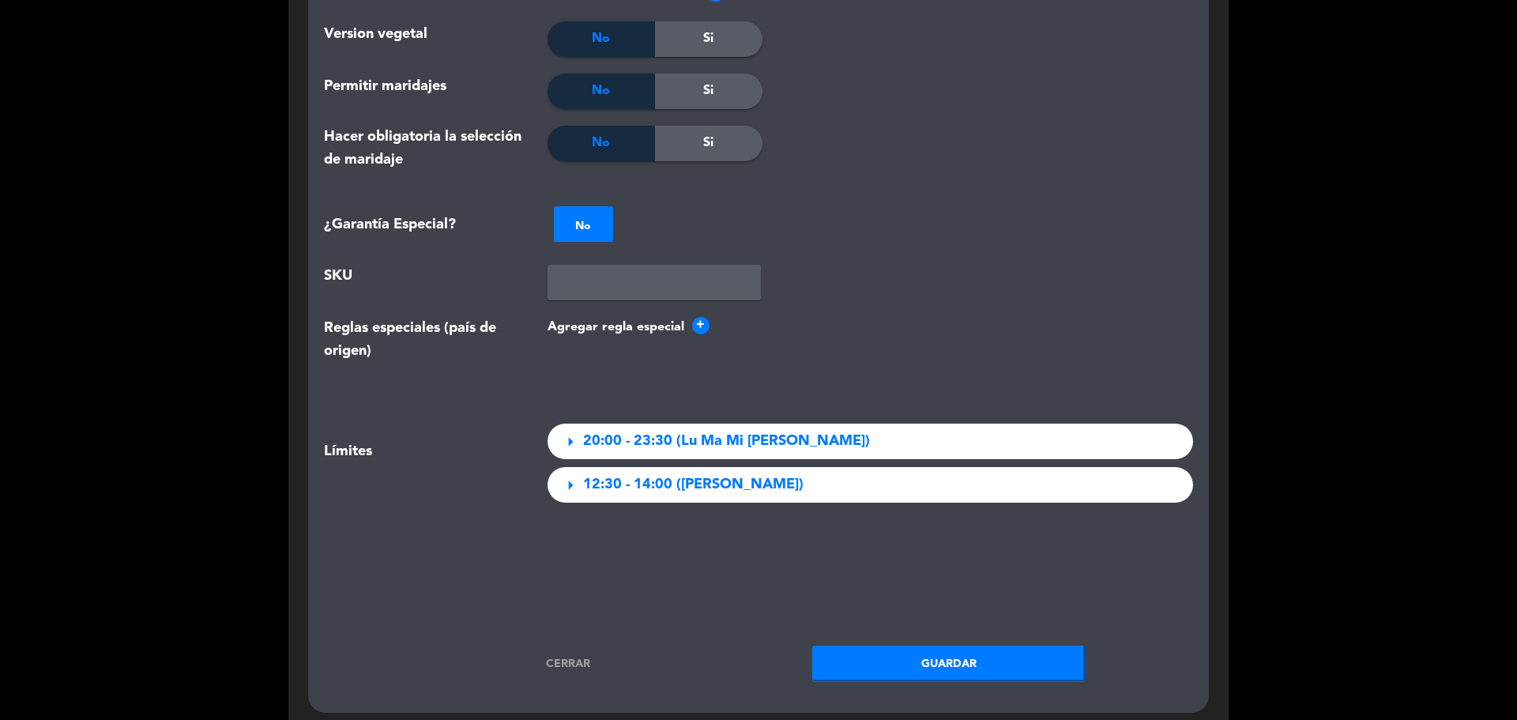
scroll to position [1904, 0]
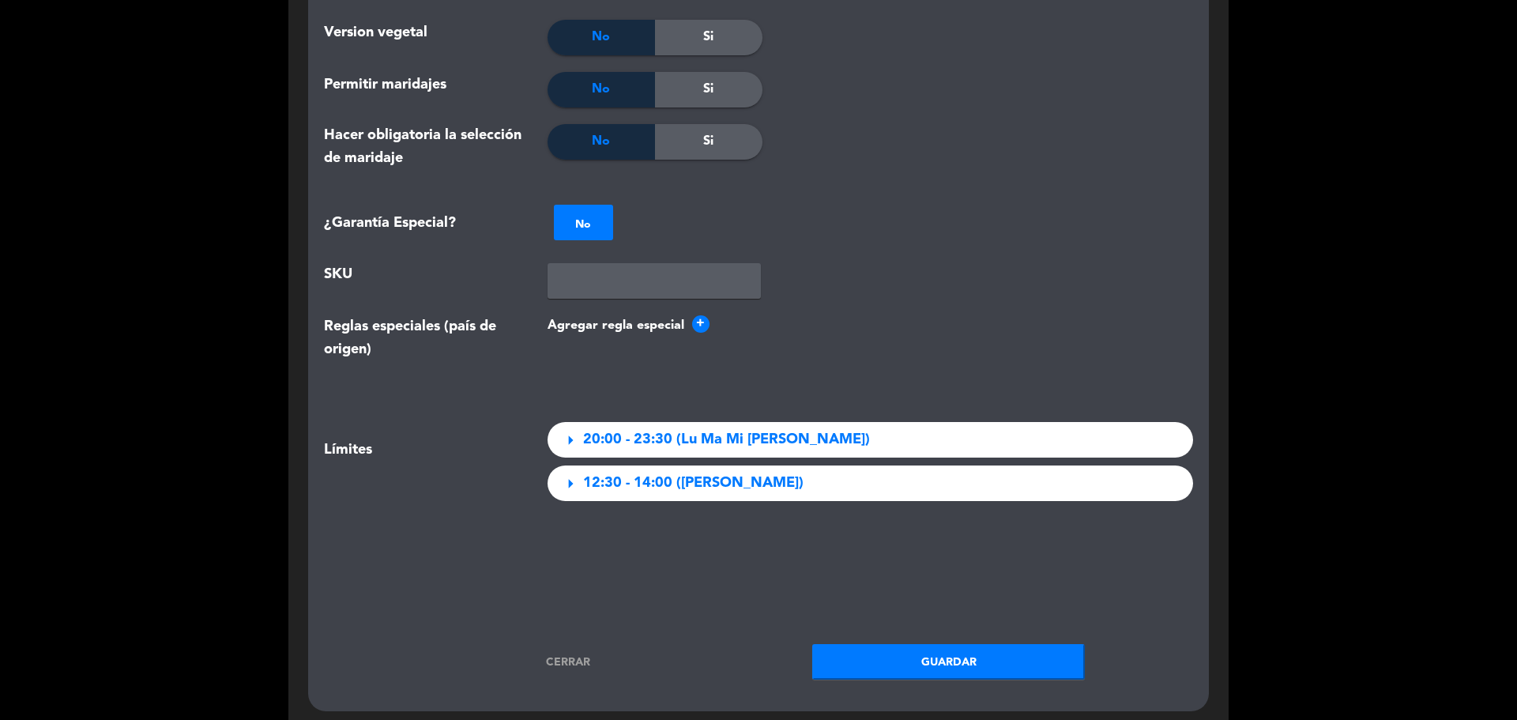
click at [561, 492] on span "arrow_right" at bounding box center [570, 484] width 22 height 22
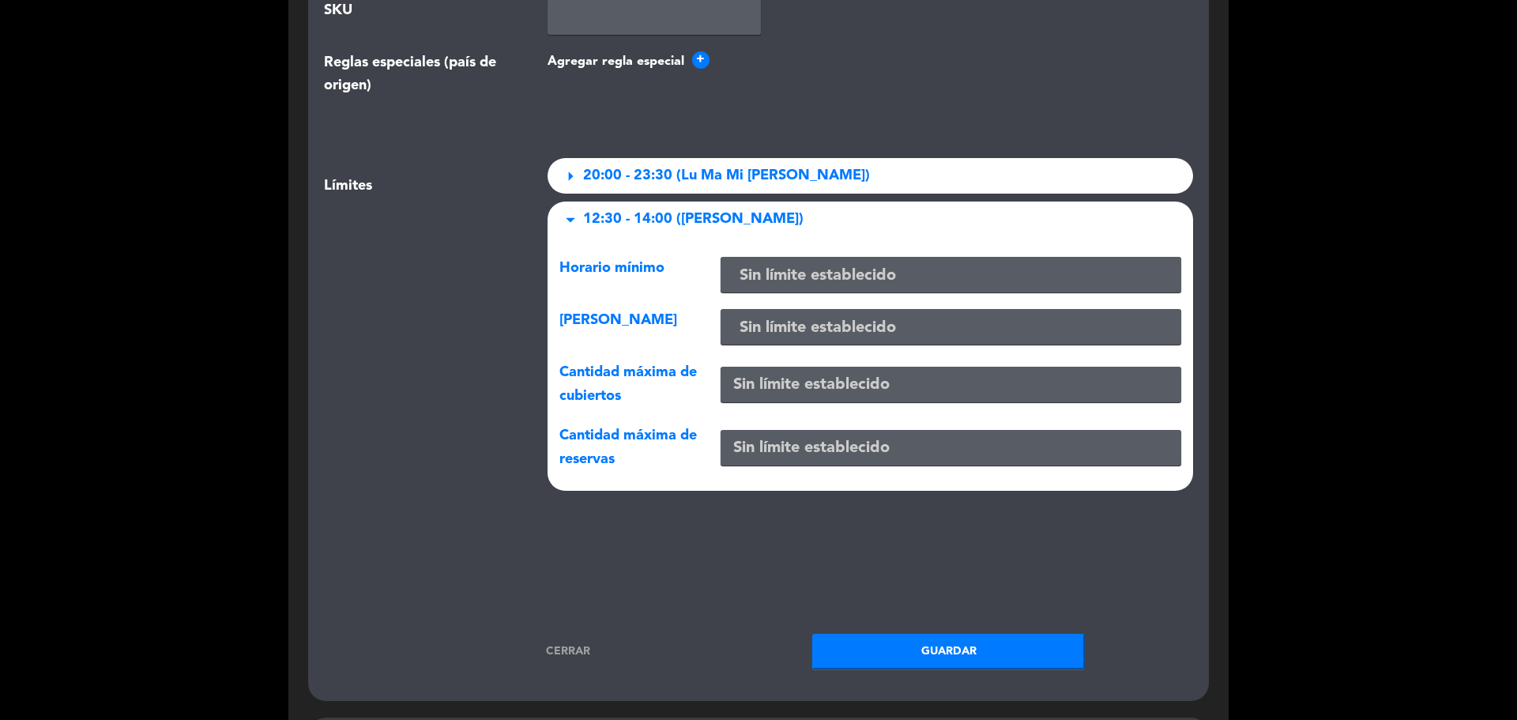
scroll to position [2141, 0]
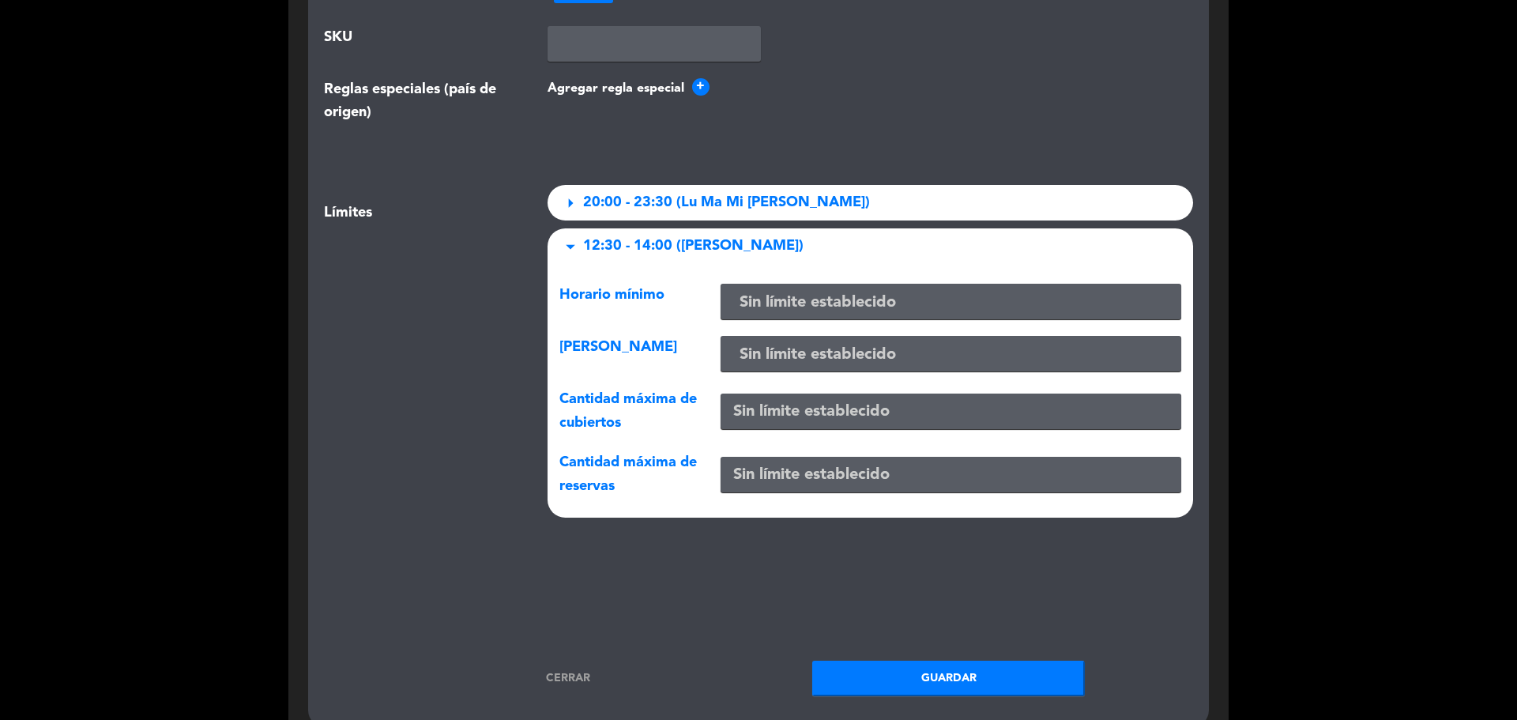
click at [565, 244] on span "arrow_drop_down" at bounding box center [570, 246] width 22 height 22
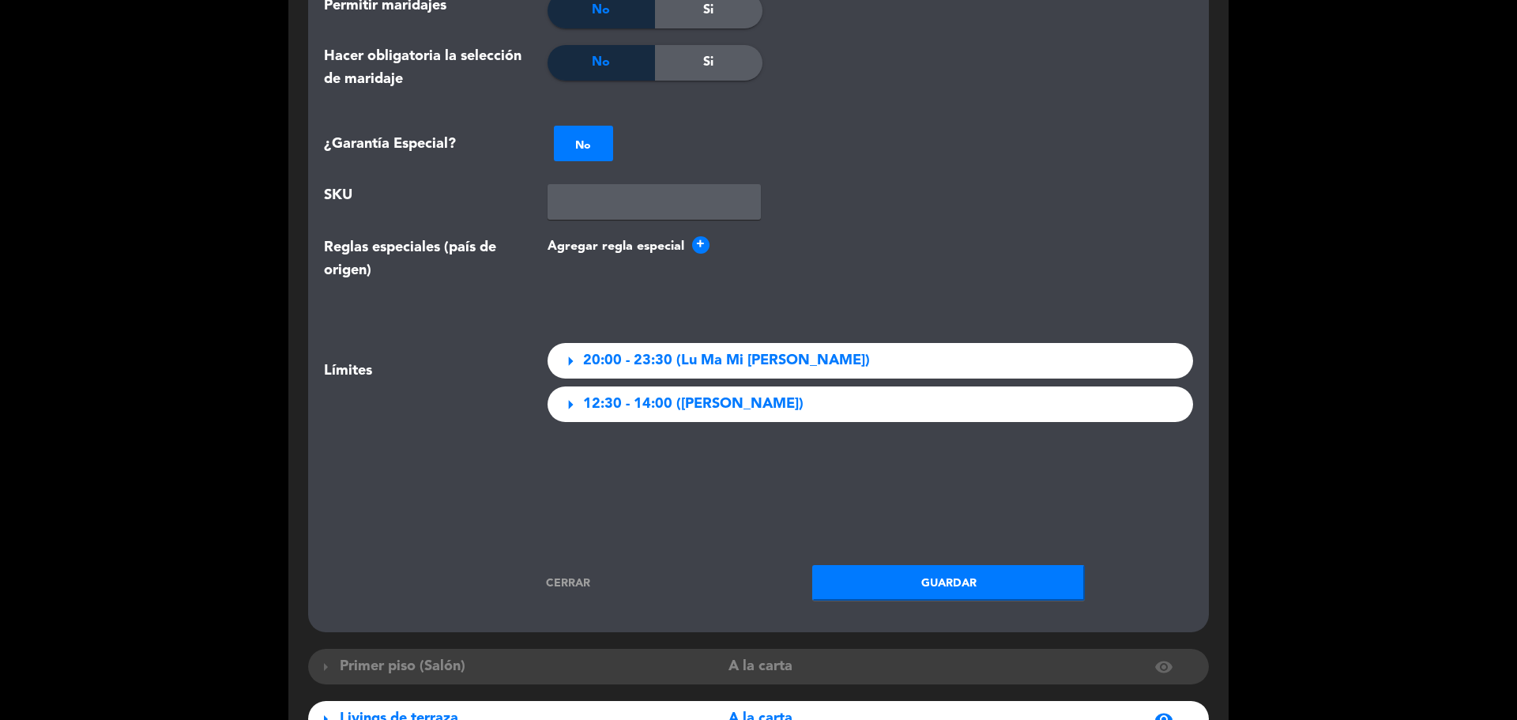
scroll to position [2062, 0]
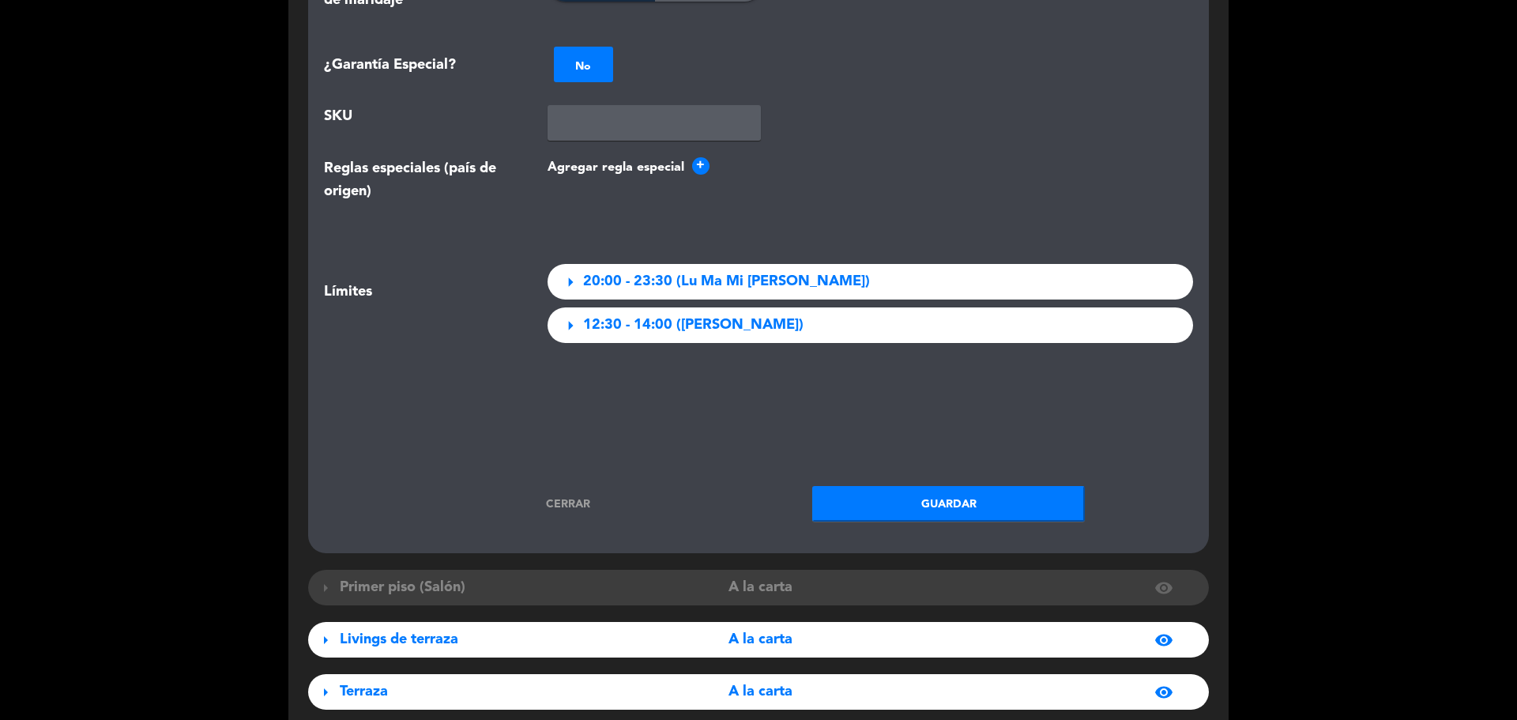
click at [748, 325] on div "arrow_right 12:30 - 14:00 (Sá Do)" at bounding box center [871, 325] width 646 height 36
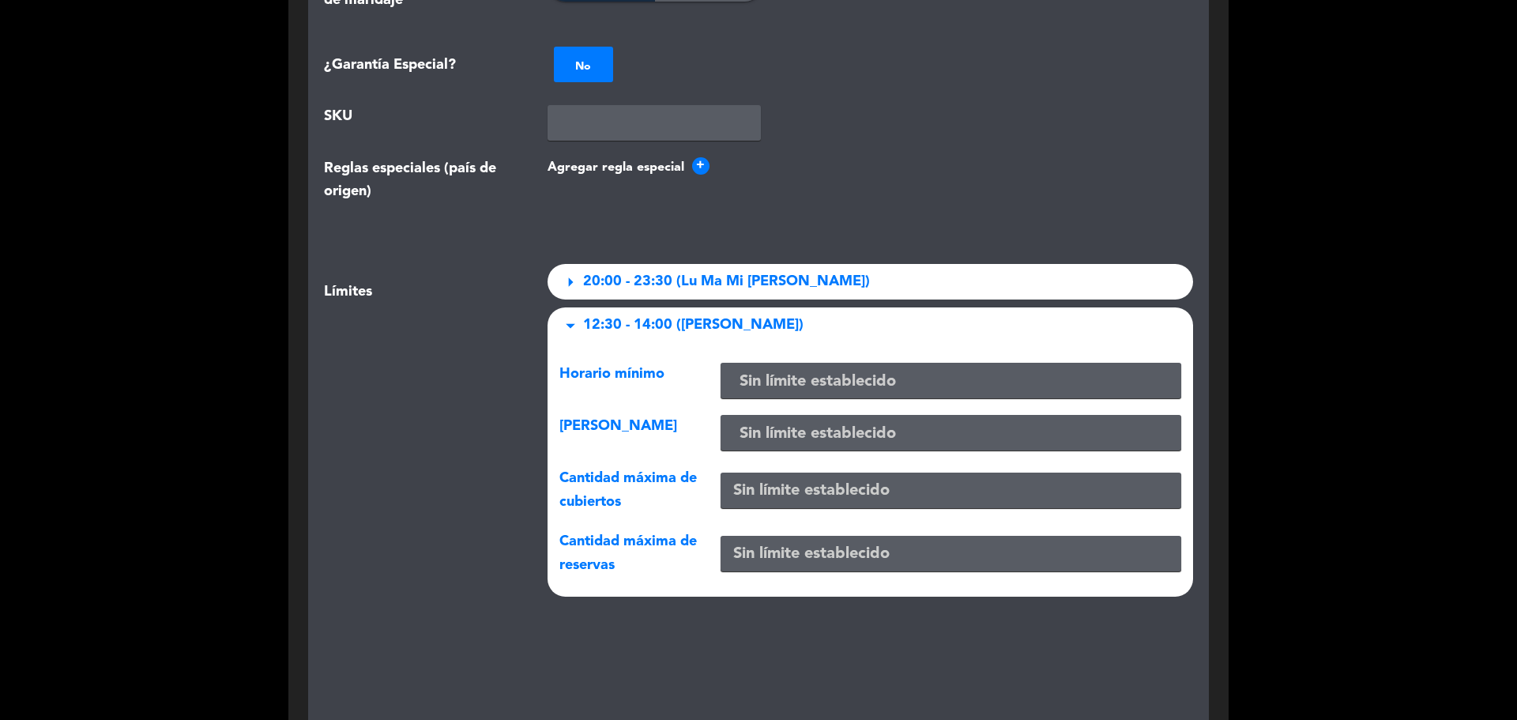
click at [646, 315] on span "12:30 - 14:00 ([PERSON_NAME])" at bounding box center [693, 325] width 220 height 23
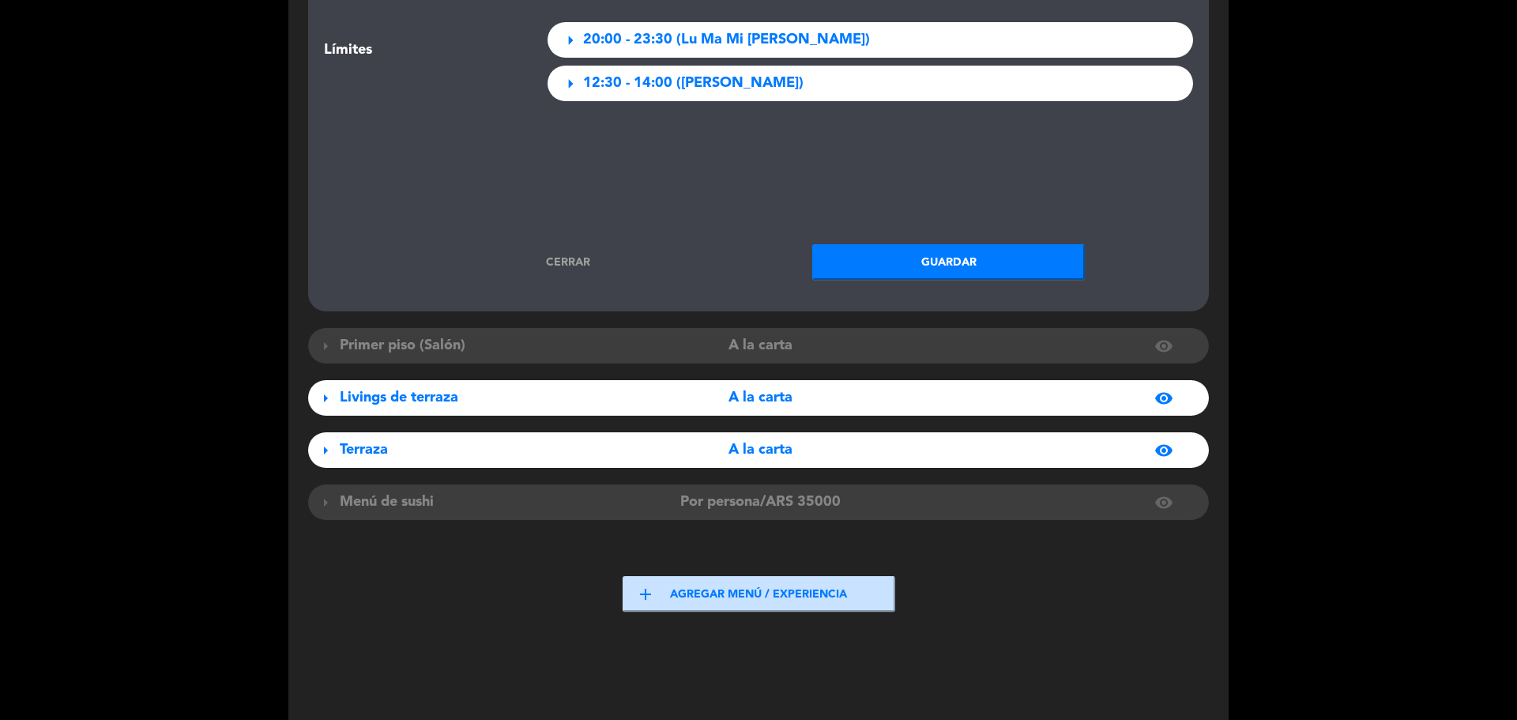
scroll to position [2379, 0]
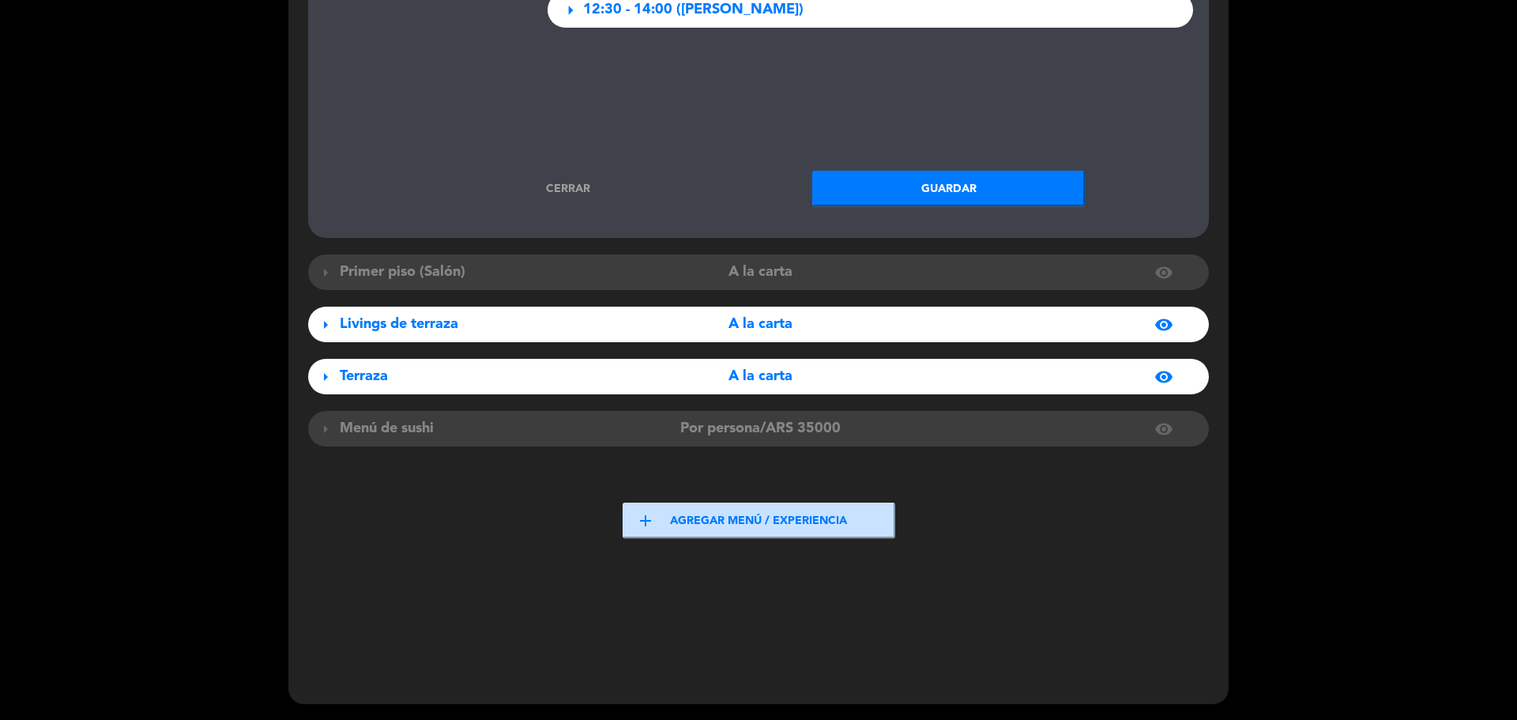
click at [958, 181] on button "Guardar" at bounding box center [948, 189] width 273 height 36
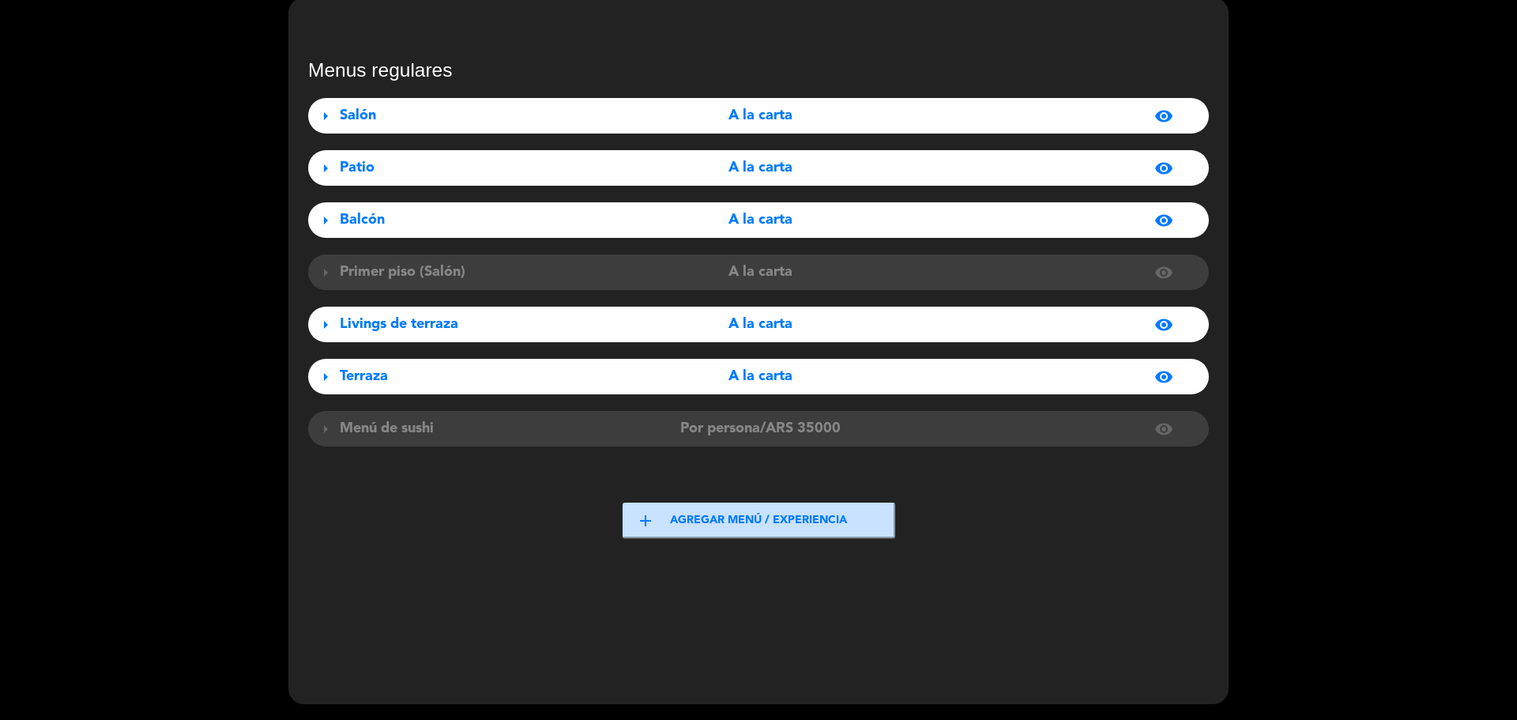
scroll to position [77, 0]
click at [350, 220] on span "Balcón" at bounding box center [362, 220] width 45 height 14
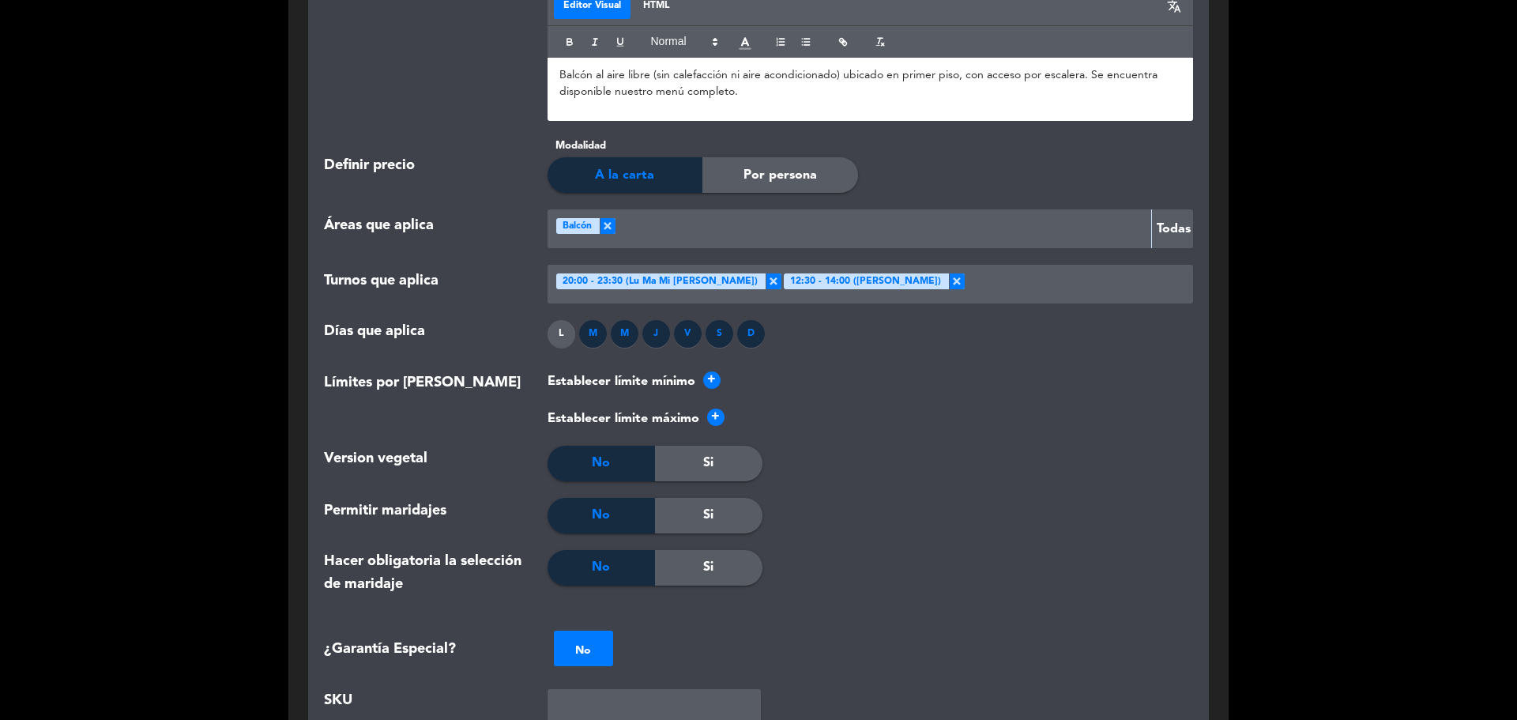
scroll to position [1501, 0]
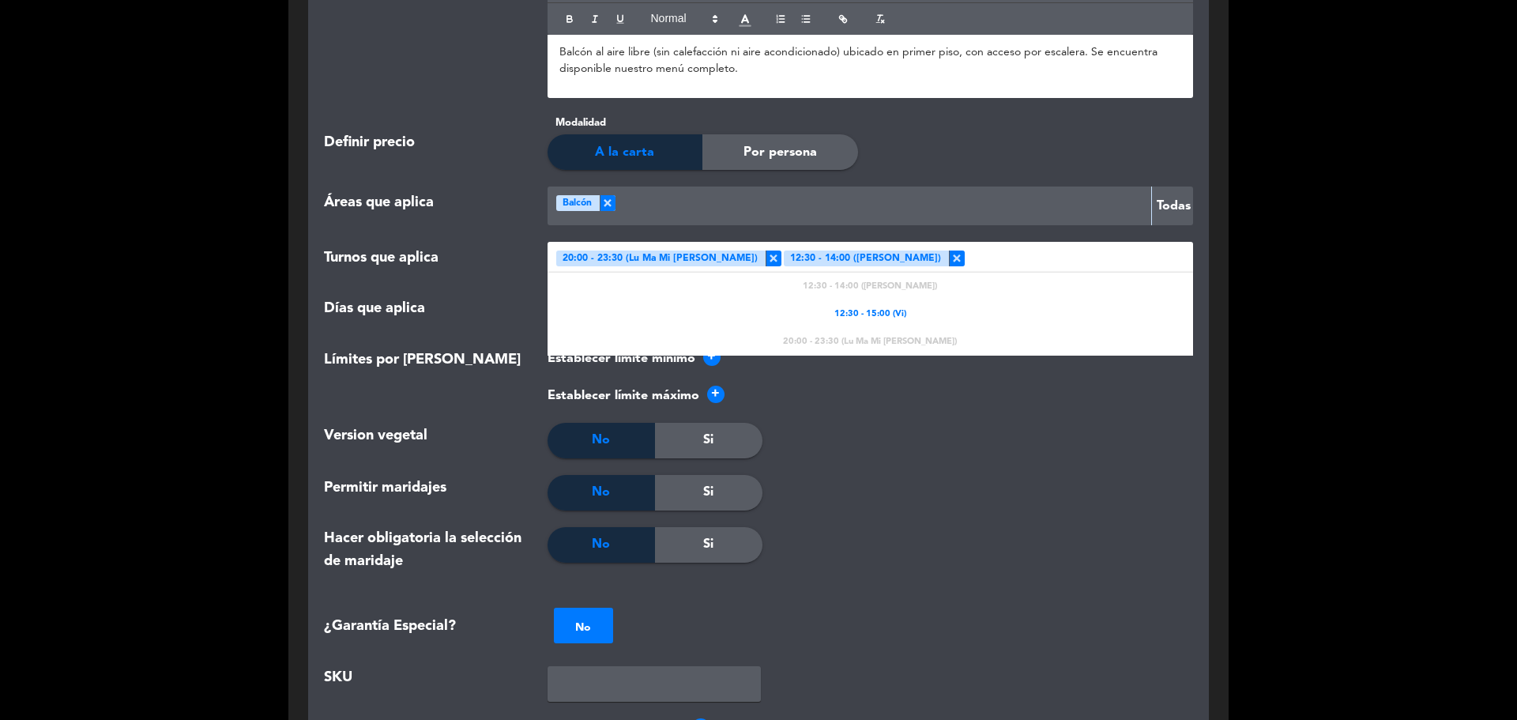
click at [965, 264] on div at bounding box center [1076, 261] width 223 height 26
click at [949, 262] on span "×" at bounding box center [957, 258] width 16 height 16
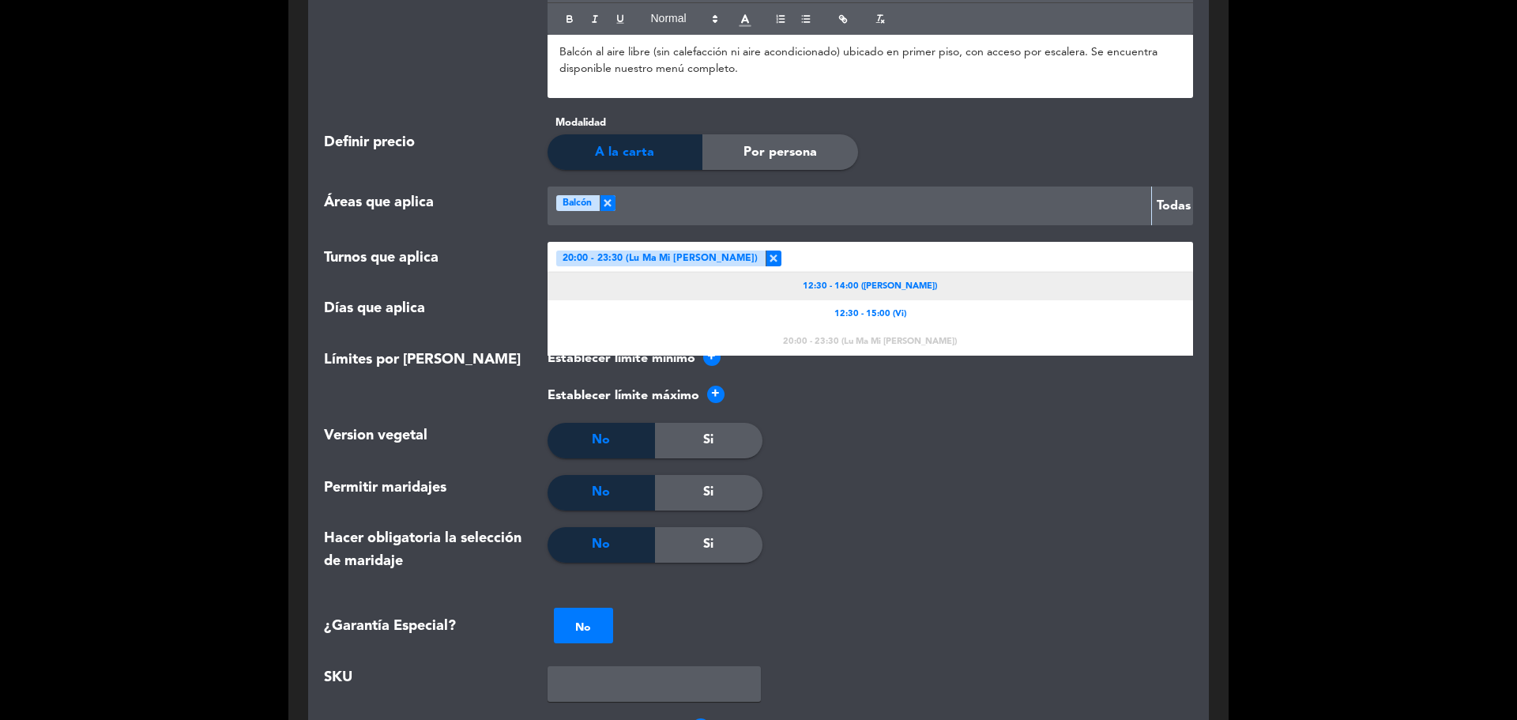
click at [896, 279] on div "12:30 - 14:00 ([PERSON_NAME])" at bounding box center [871, 287] width 646 height 28
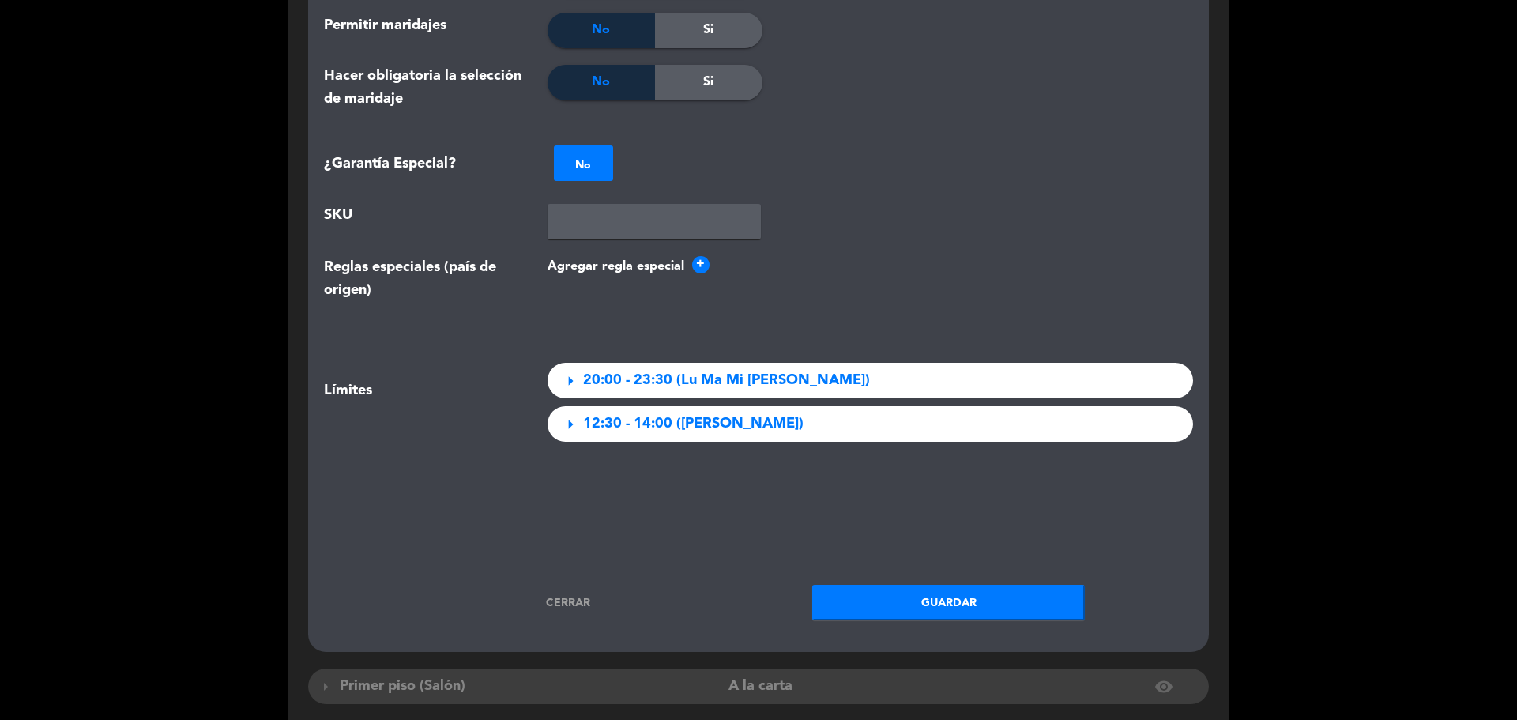
scroll to position [2055, 0]
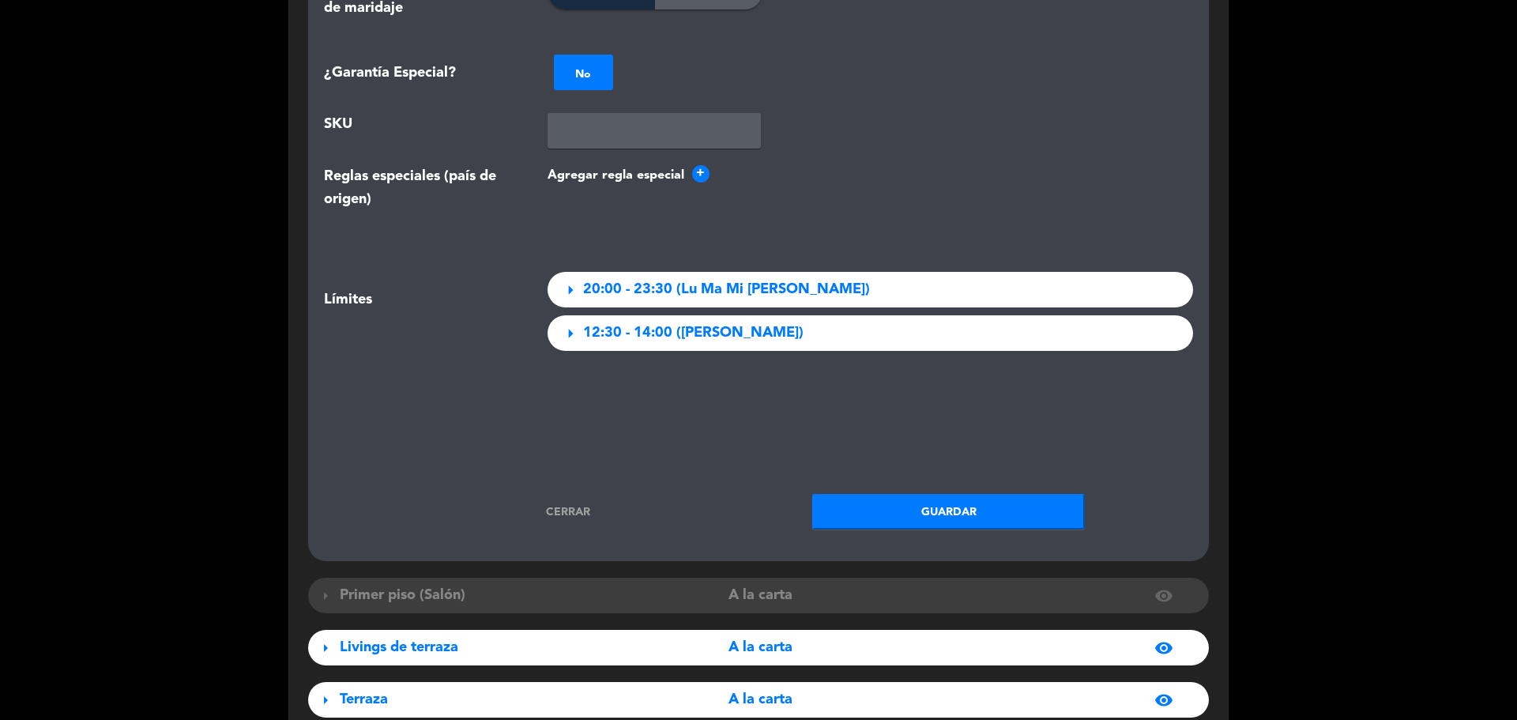
click at [953, 513] on button "Guardar" at bounding box center [948, 512] width 273 height 36
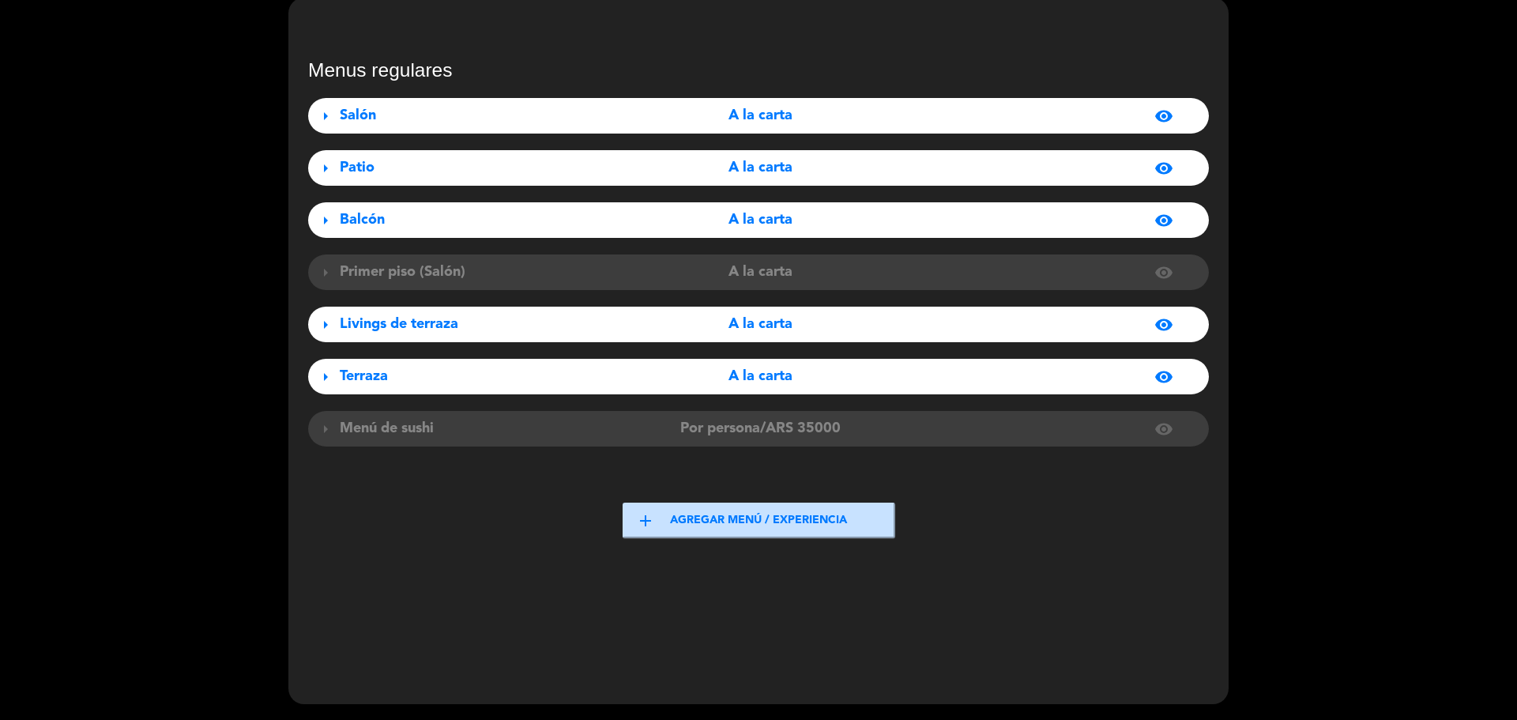
click at [453, 214] on div "Balcón" at bounding box center [480, 220] width 281 height 23
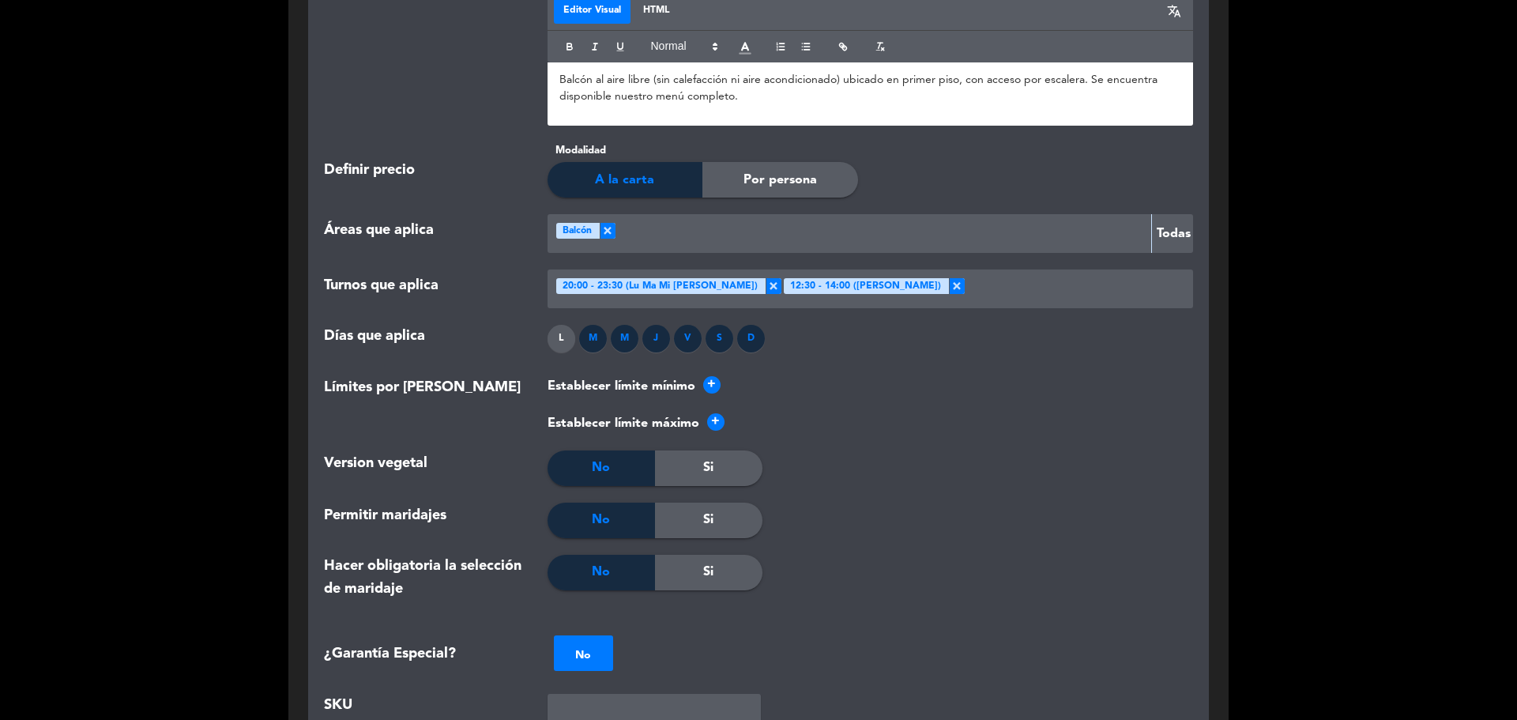
scroll to position [1446, 0]
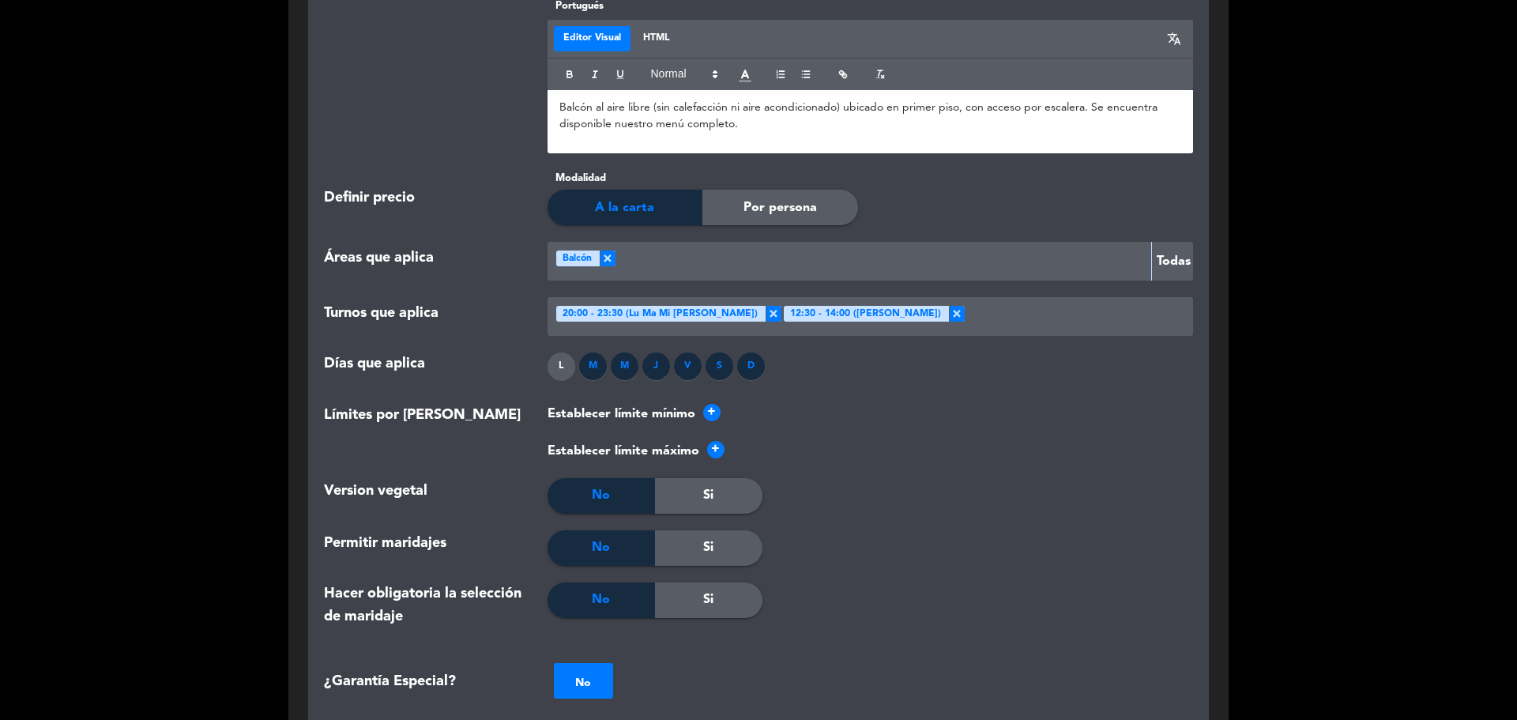
click at [755, 363] on div "D" at bounding box center [751, 366] width 28 height 28
click at [749, 368] on div "D" at bounding box center [751, 366] width 28 height 28
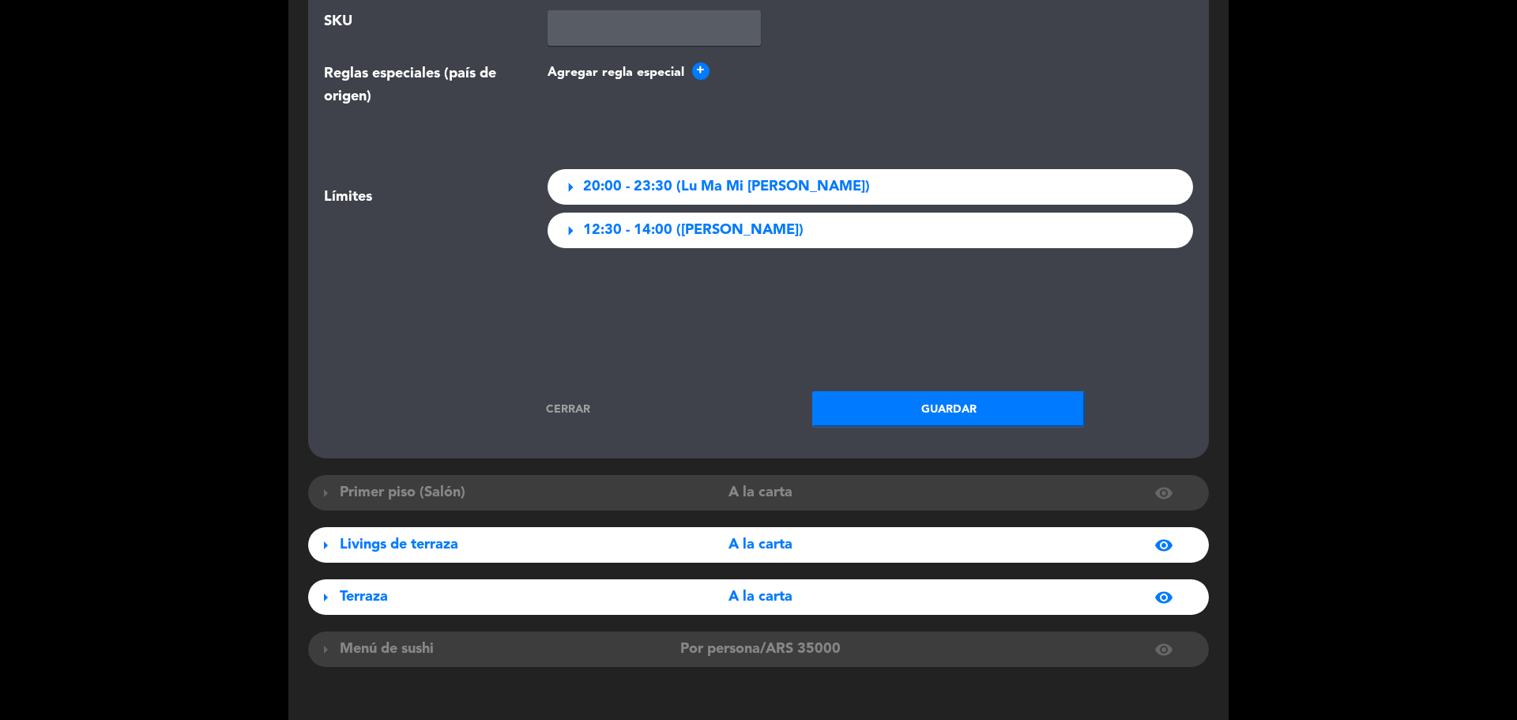
scroll to position [2236, 0]
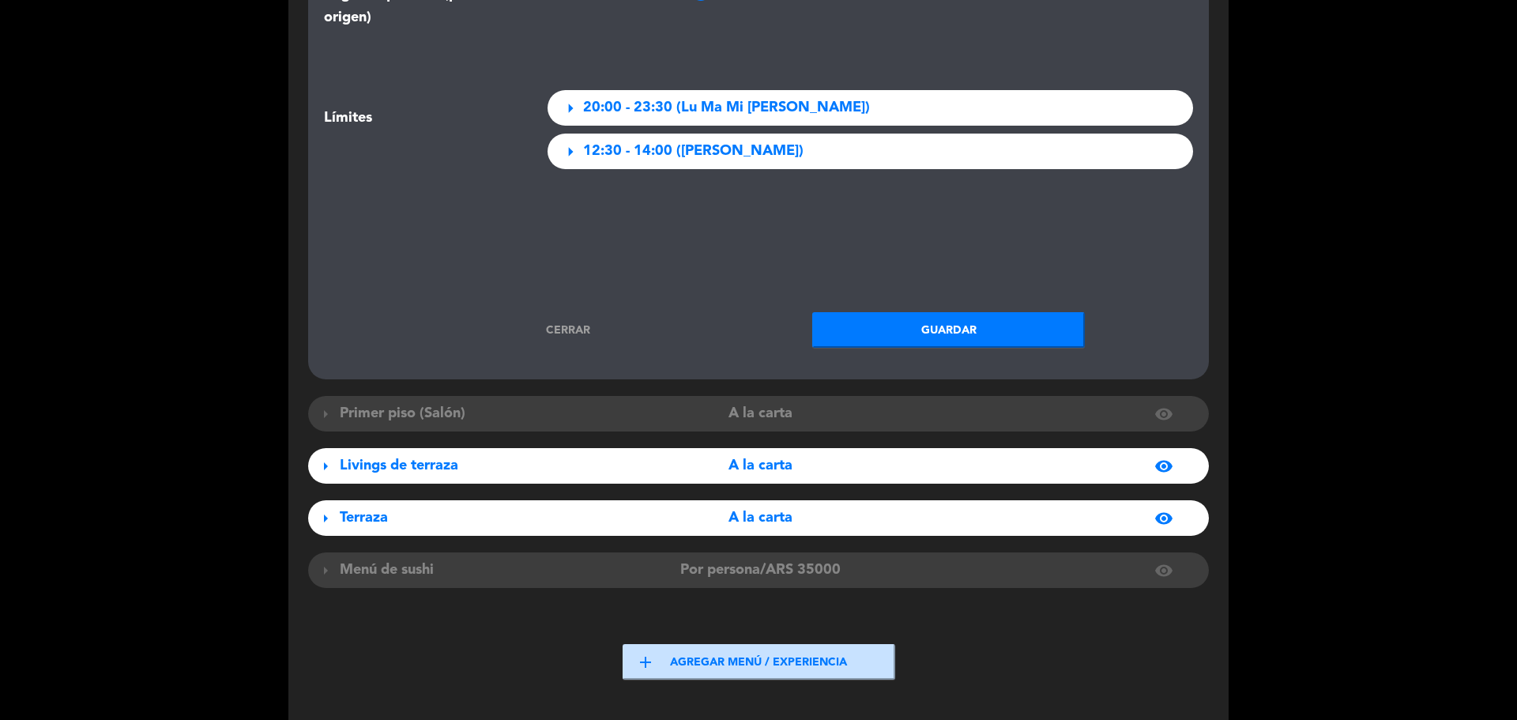
click at [925, 334] on button "Guardar" at bounding box center [948, 330] width 273 height 36
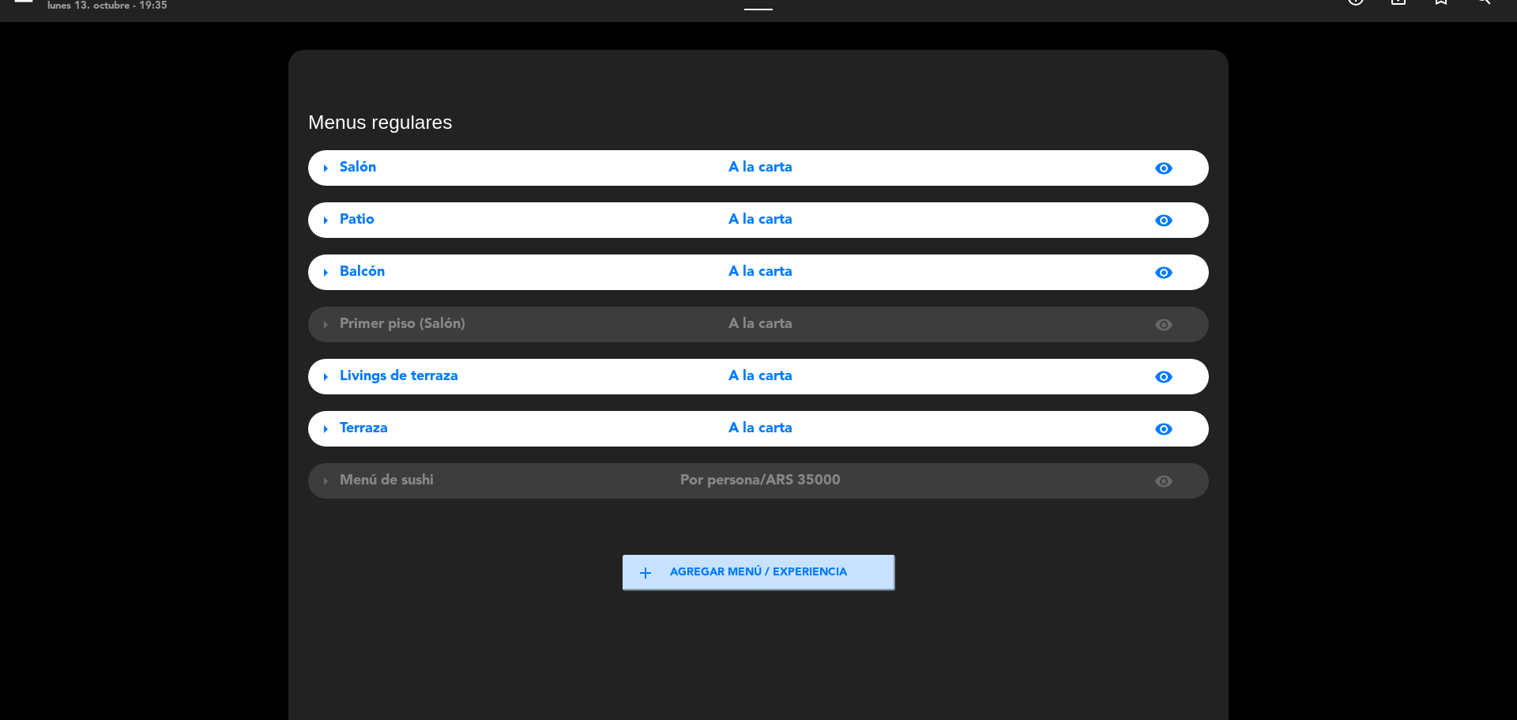
scroll to position [0, 0]
